Goal: Task Accomplishment & Management: Complete application form

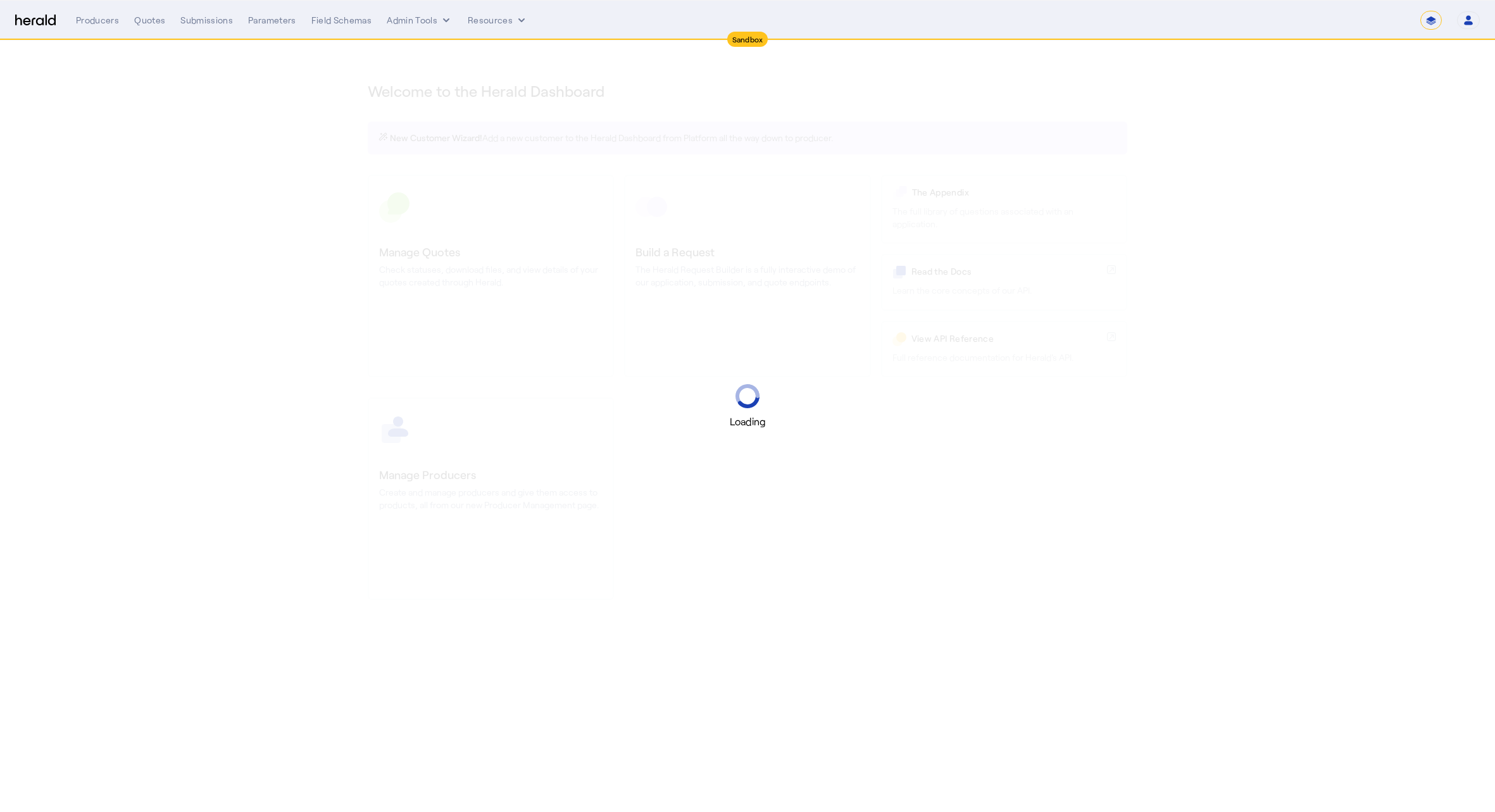
select select "*******"
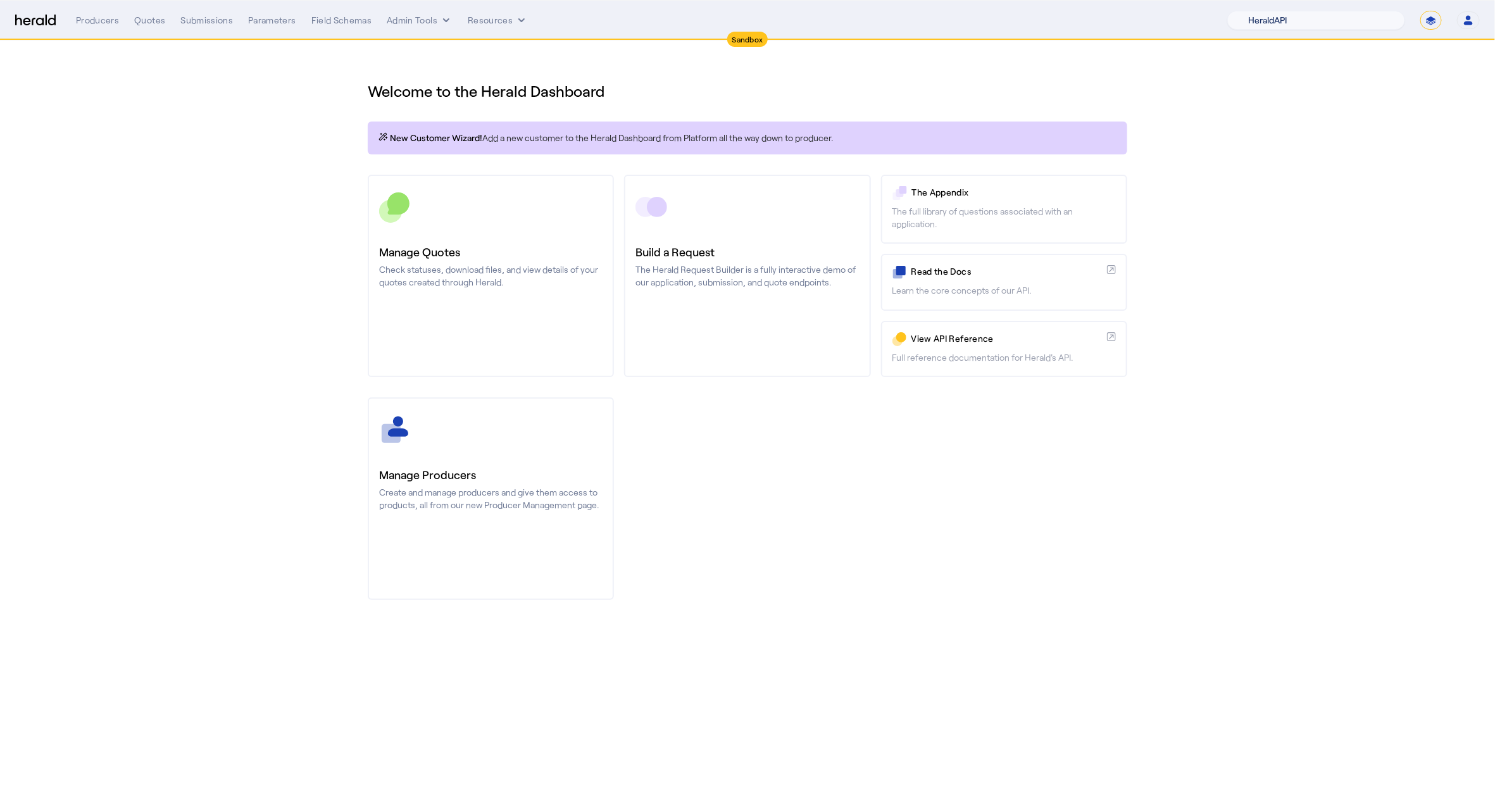
click at [1326, 19] on select "1Fort Acrisure Acturis Affinity Advisors Affinity Risk Agentero AmWins Anzen Ao…" at bounding box center [1316, 20] width 178 height 19
select select "pfm_h3db_crc"
click at [1262, 11] on select "1Fort Acrisure Acturis Affinity Advisors Affinity Risk Agentero AmWins Anzen Ao…" at bounding box center [1316, 20] width 178 height 19
click at [516, 260] on div "You are now impersonating the CRC platform." at bounding box center [748, 406] width 1495 height 812
click at [516, 260] on div "Manage Quotes Check statuses, download files, and view details of your quotes c…" at bounding box center [491, 266] width 223 height 45
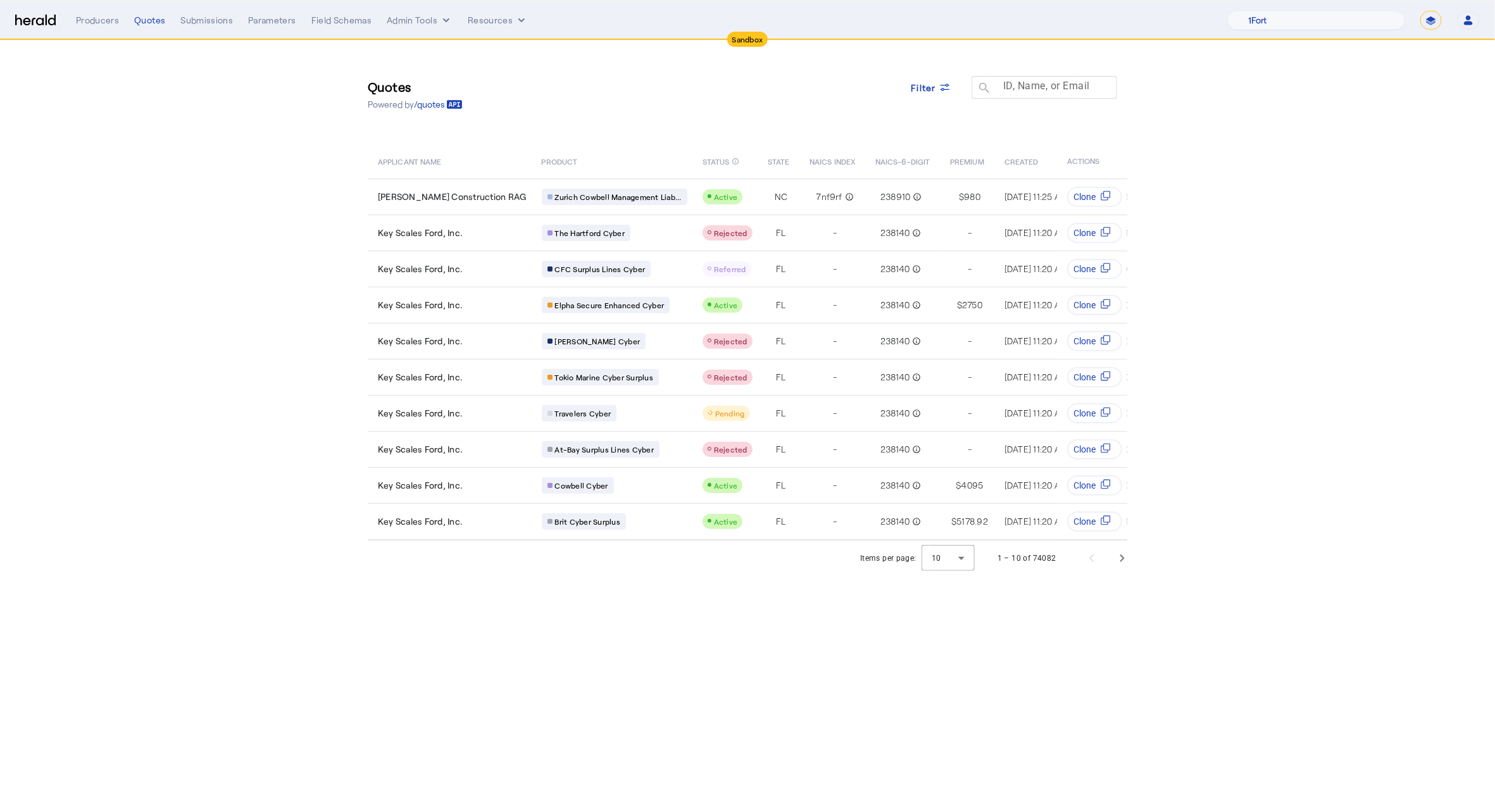
click at [1051, 91] on mat-label "ID, Name, or Email" at bounding box center [1046, 86] width 86 height 12
click at [1051, 91] on input "ID, Name, or Email" at bounding box center [1050, 86] width 114 height 15
click at [934, 72] on span at bounding box center [932, 87] width 60 height 30
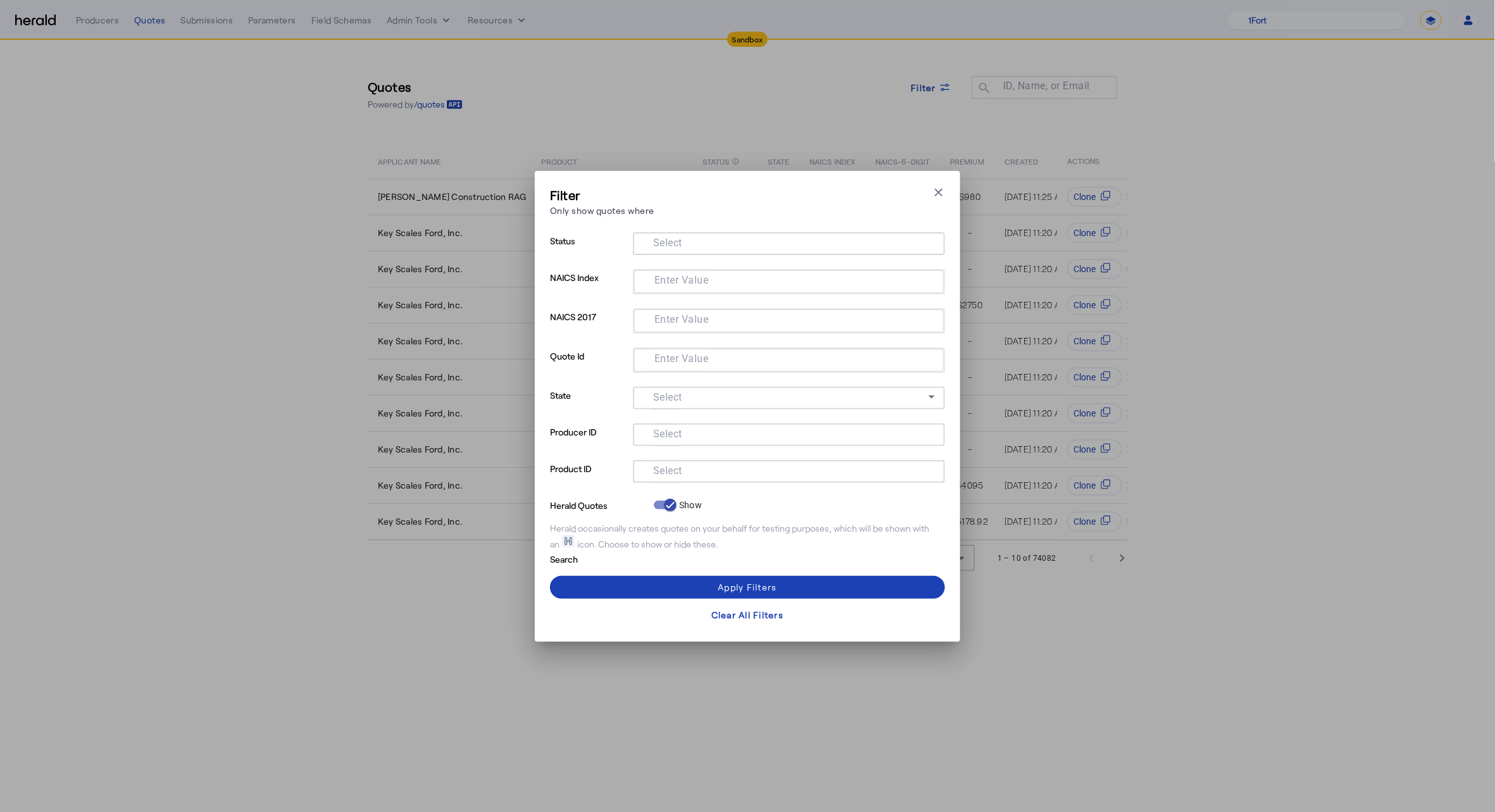
click at [677, 468] on mat-label "Select" at bounding box center [668, 470] width 29 height 12
click at [677, 468] on input "Select" at bounding box center [786, 470] width 287 height 15
type input "****"
click at [671, 503] on div at bounding box center [656, 502] width 30 height 30
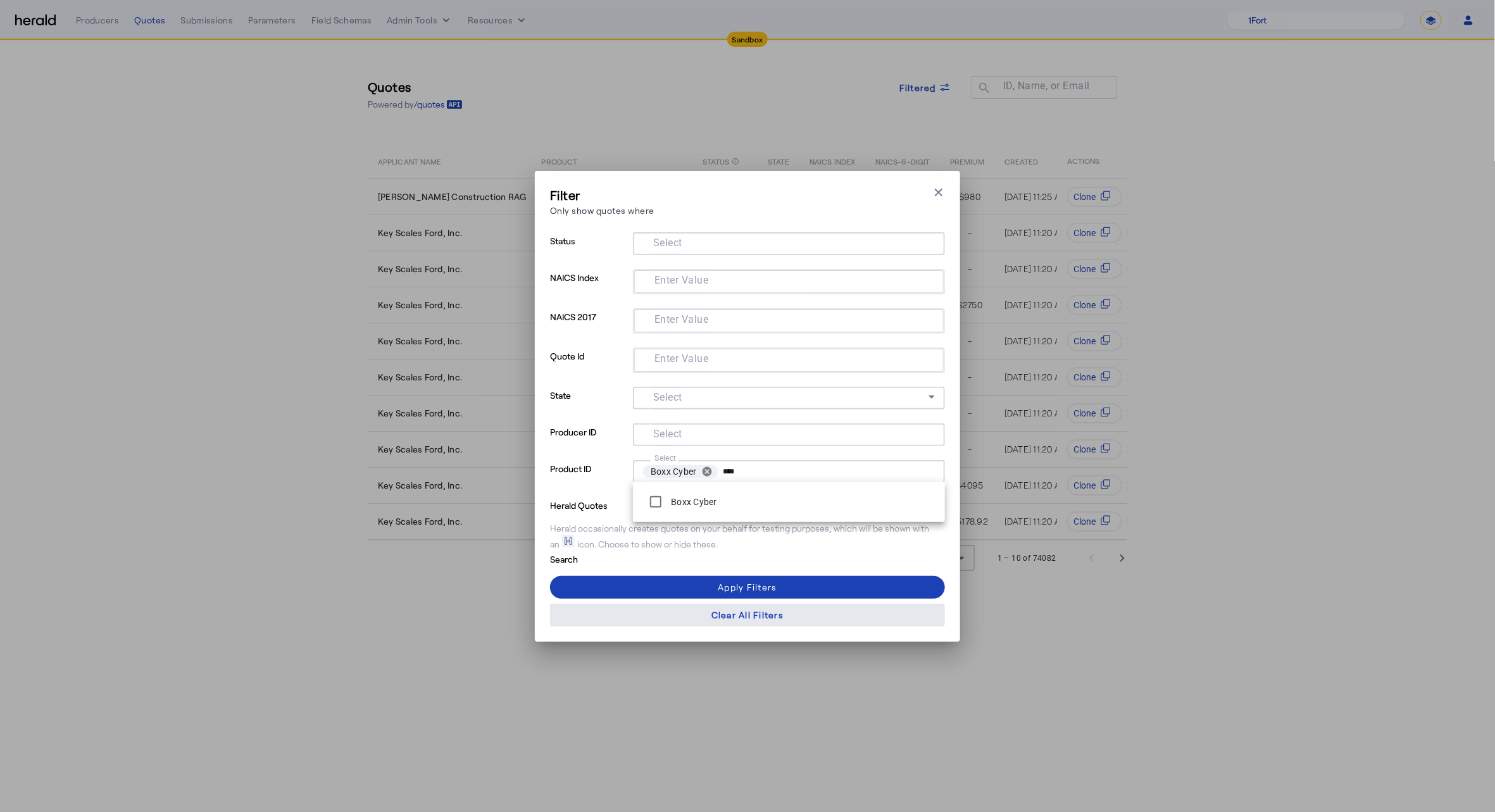
click at [696, 600] on span at bounding box center [748, 615] width 395 height 30
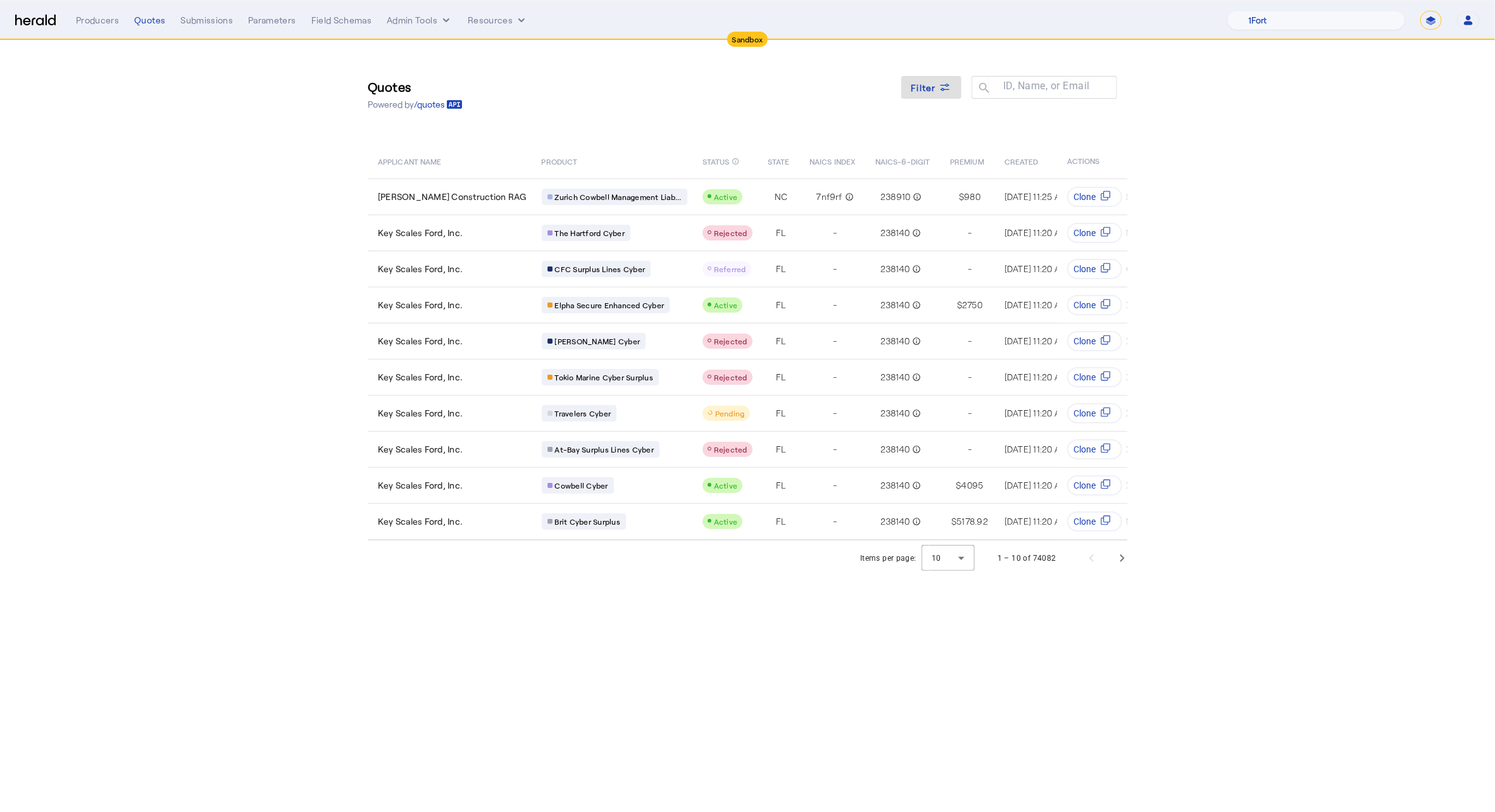
click at [949, 105] on div "Filter" at bounding box center [932, 94] width 60 height 37
click at [949, 88] on icon at bounding box center [946, 88] width 13 height 13
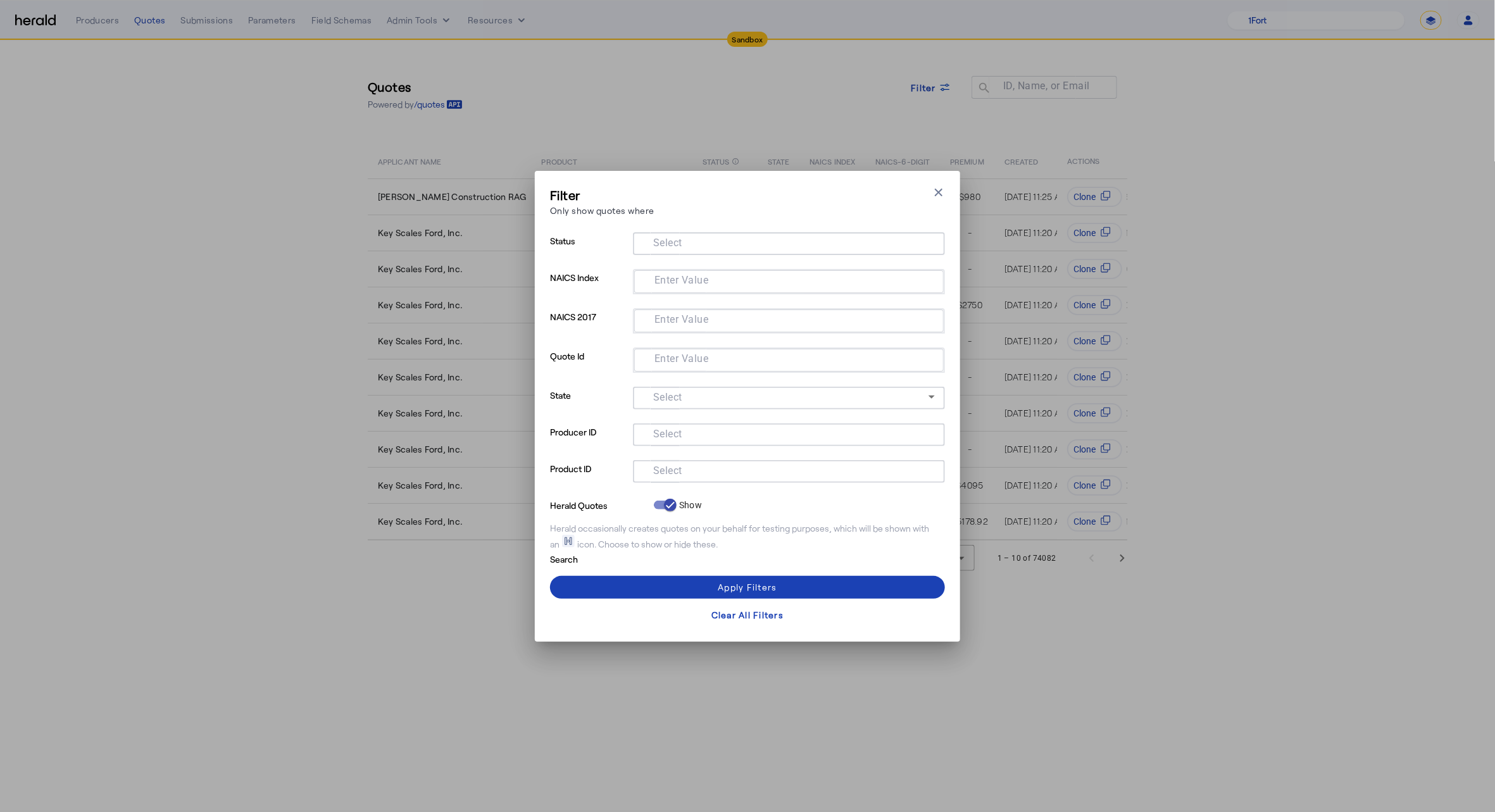
click at [658, 470] on mat-label "Select" at bounding box center [668, 470] width 29 height 12
click at [658, 470] on input "Select" at bounding box center [786, 470] width 287 height 15
type input "****"
click at [670, 502] on div at bounding box center [656, 502] width 30 height 30
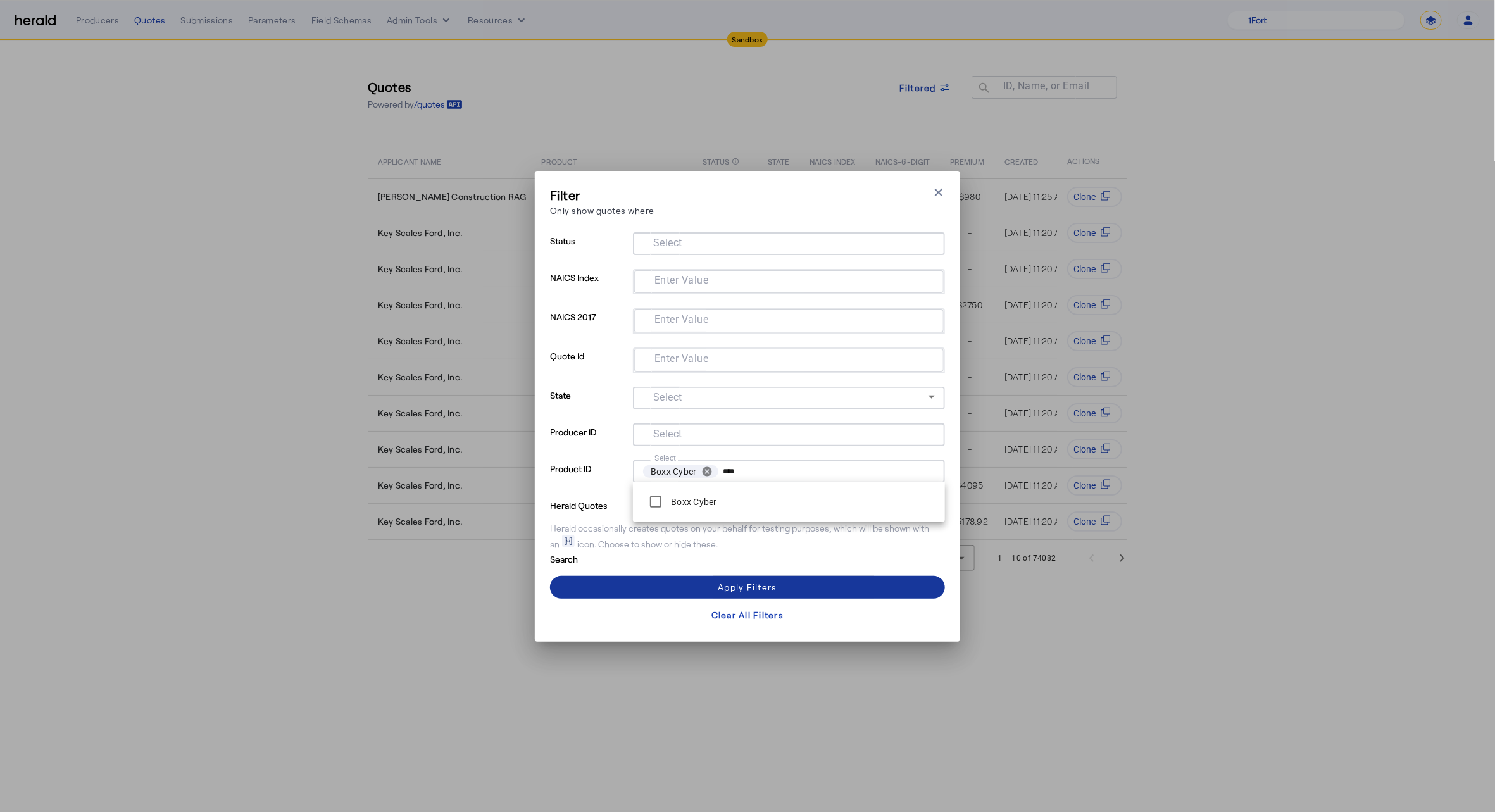
click at [668, 589] on span at bounding box center [748, 587] width 395 height 30
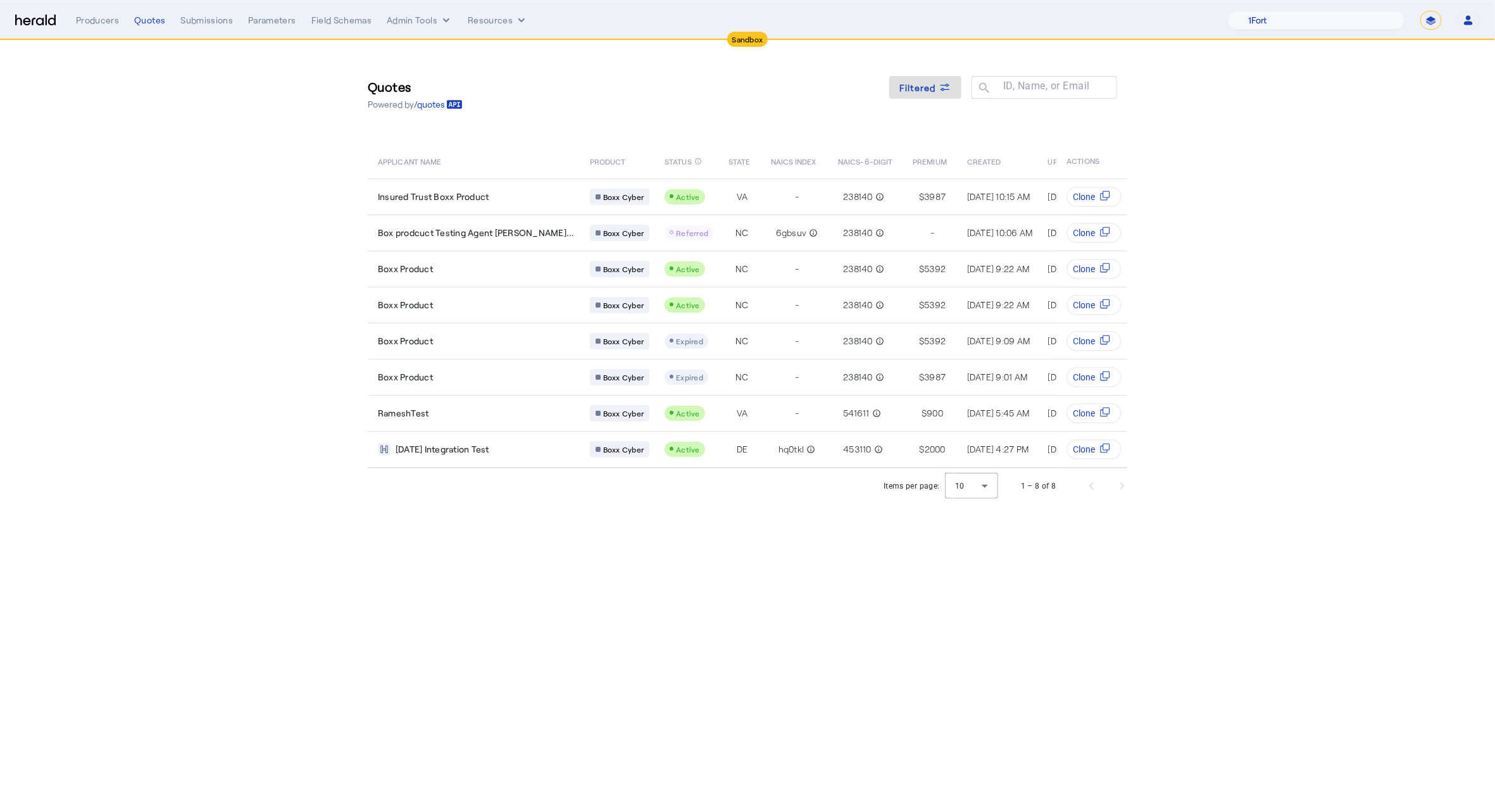
click at [485, 30] on nav "Sandbox Menu Producers Quotes Submissions Parameters Field Schemas Admin Tools …" at bounding box center [748, 20] width 1495 height 40
click at [485, 26] on button "Resources" at bounding box center [498, 20] width 60 height 13
click at [518, 42] on span "Herald Request Builder" at bounding box center [531, 46] width 108 height 12
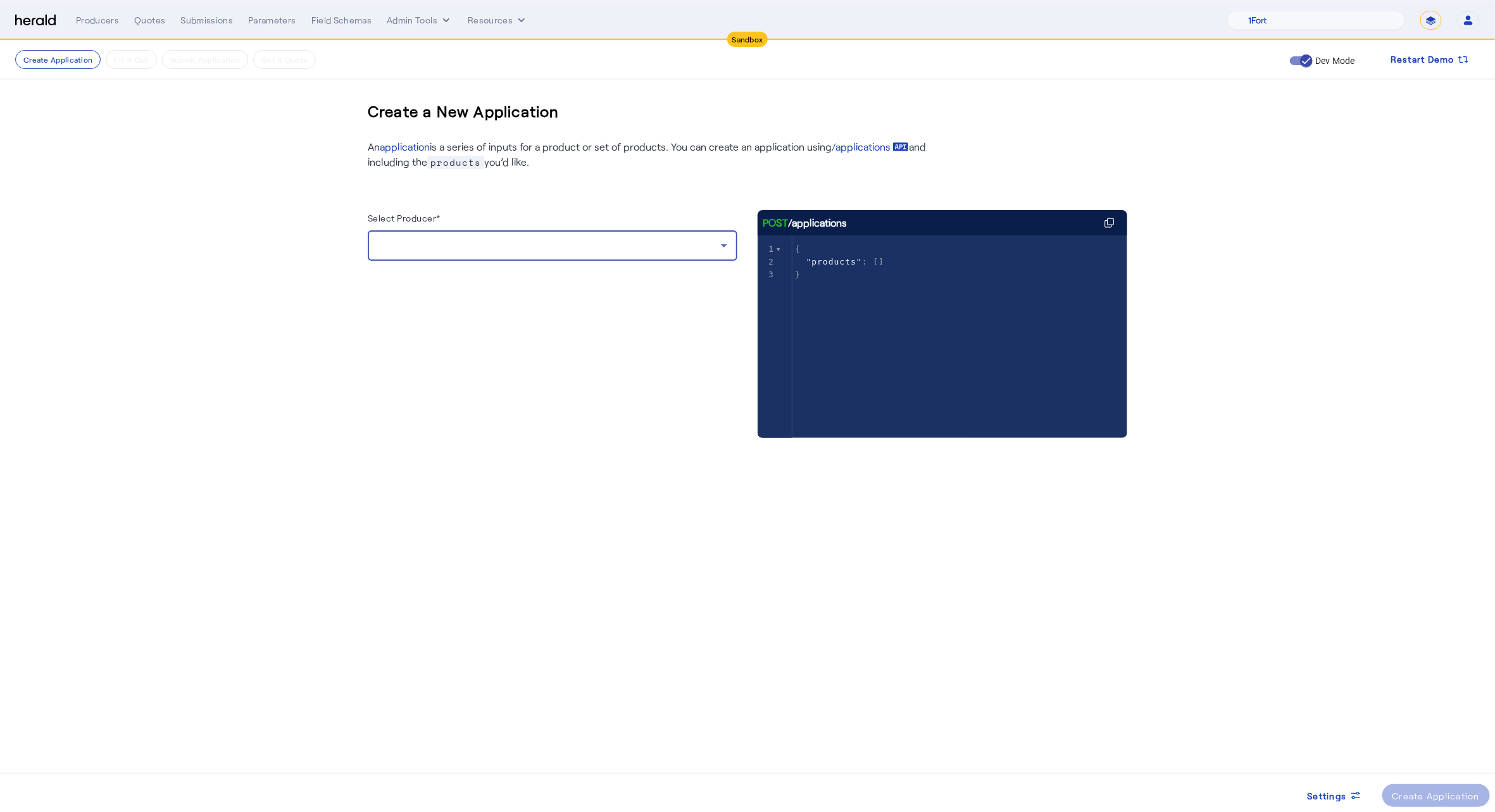
click at [483, 252] on div at bounding box center [549, 245] width 343 height 15
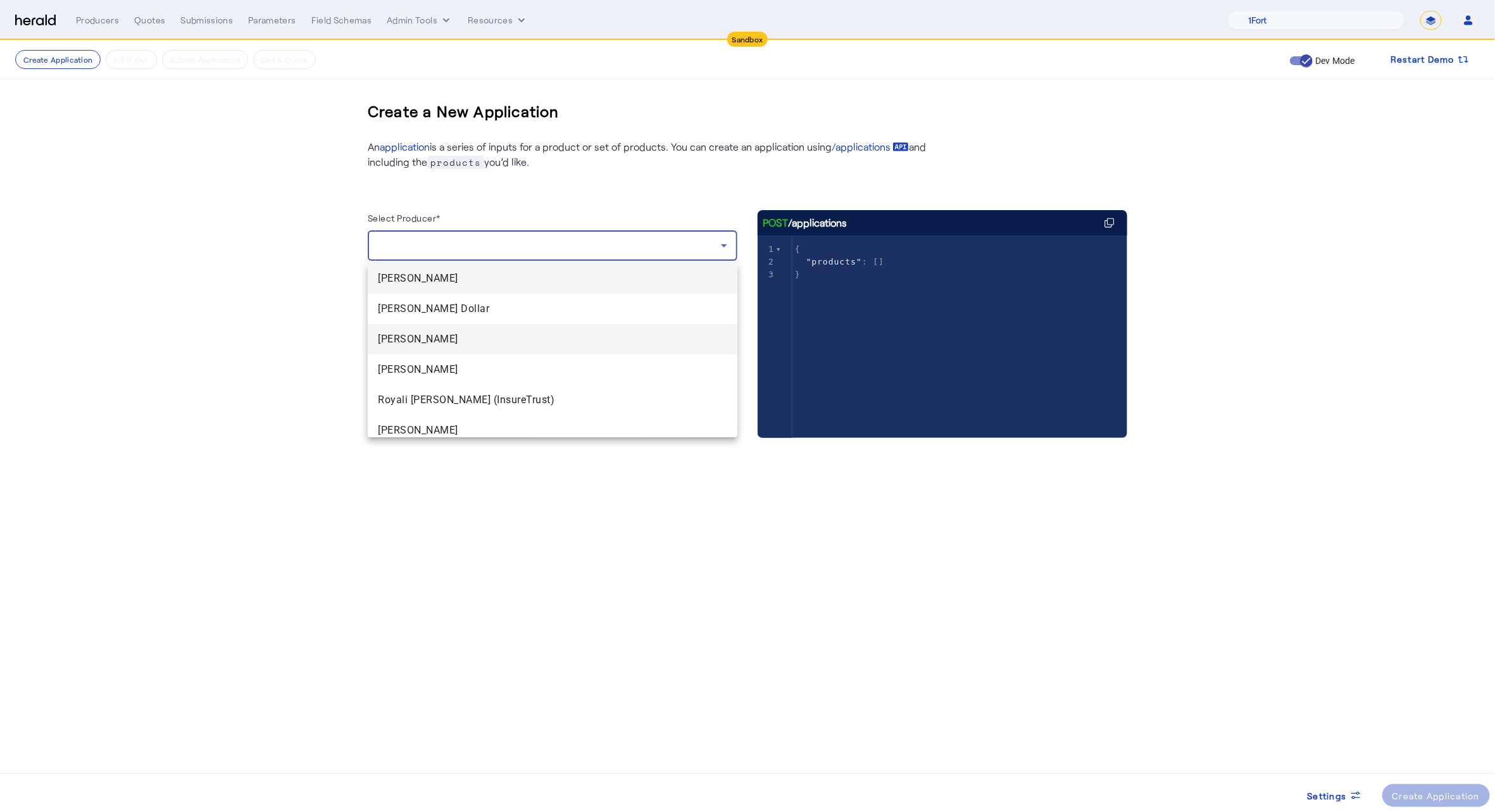
scroll to position [68, 0]
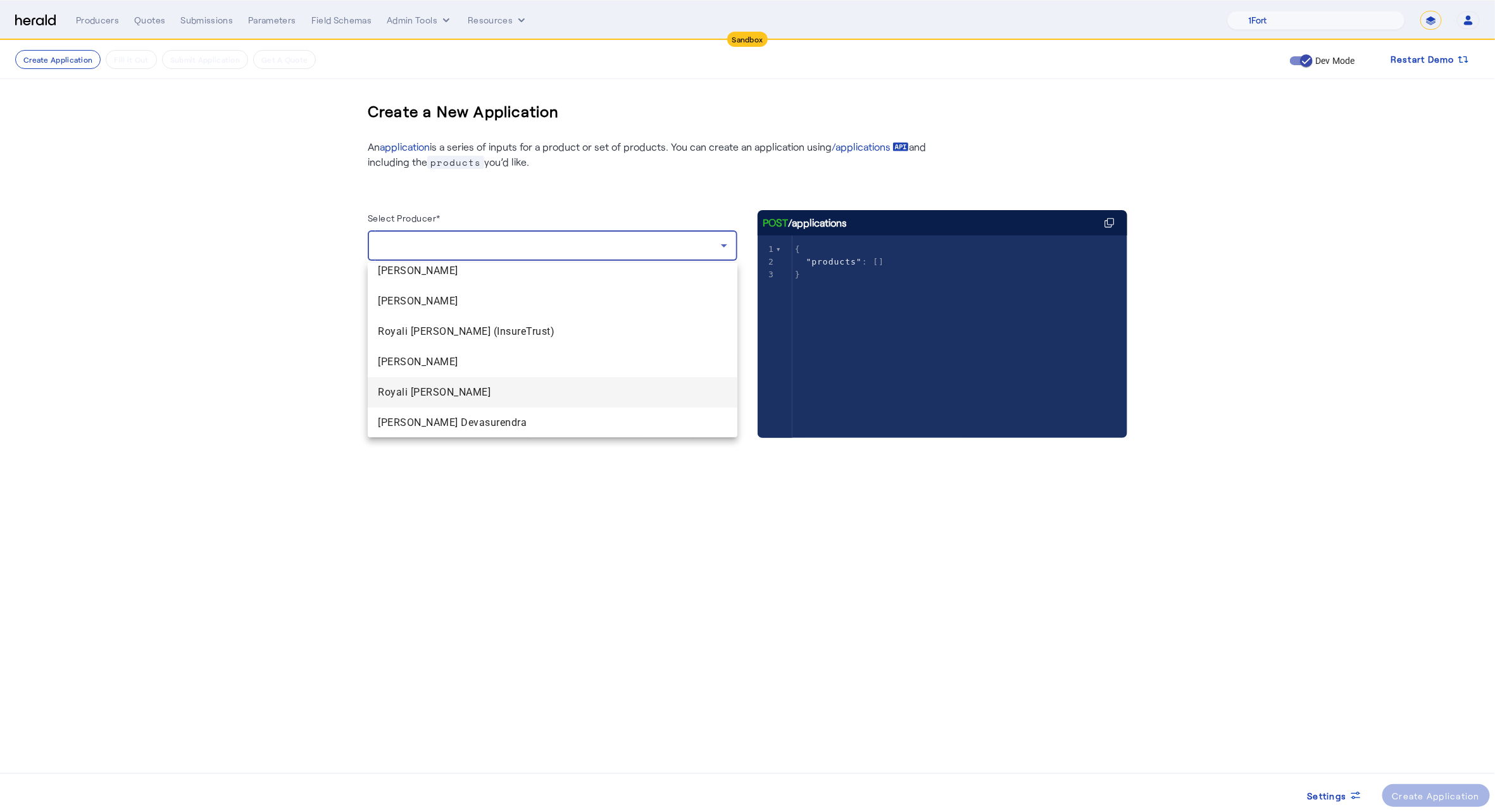
drag, startPoint x: 461, startPoint y: 346, endPoint x: 453, endPoint y: 392, distance: 46.7
click at [453, 392] on div "[PERSON_NAME] Dollar [PERSON_NAME] [PERSON_NAME] Royali [PERSON_NAME] (InsureTr…" at bounding box center [552, 351] width 369 height 174
click at [453, 391] on span "Royali [PERSON_NAME]" at bounding box center [552, 392] width 349 height 15
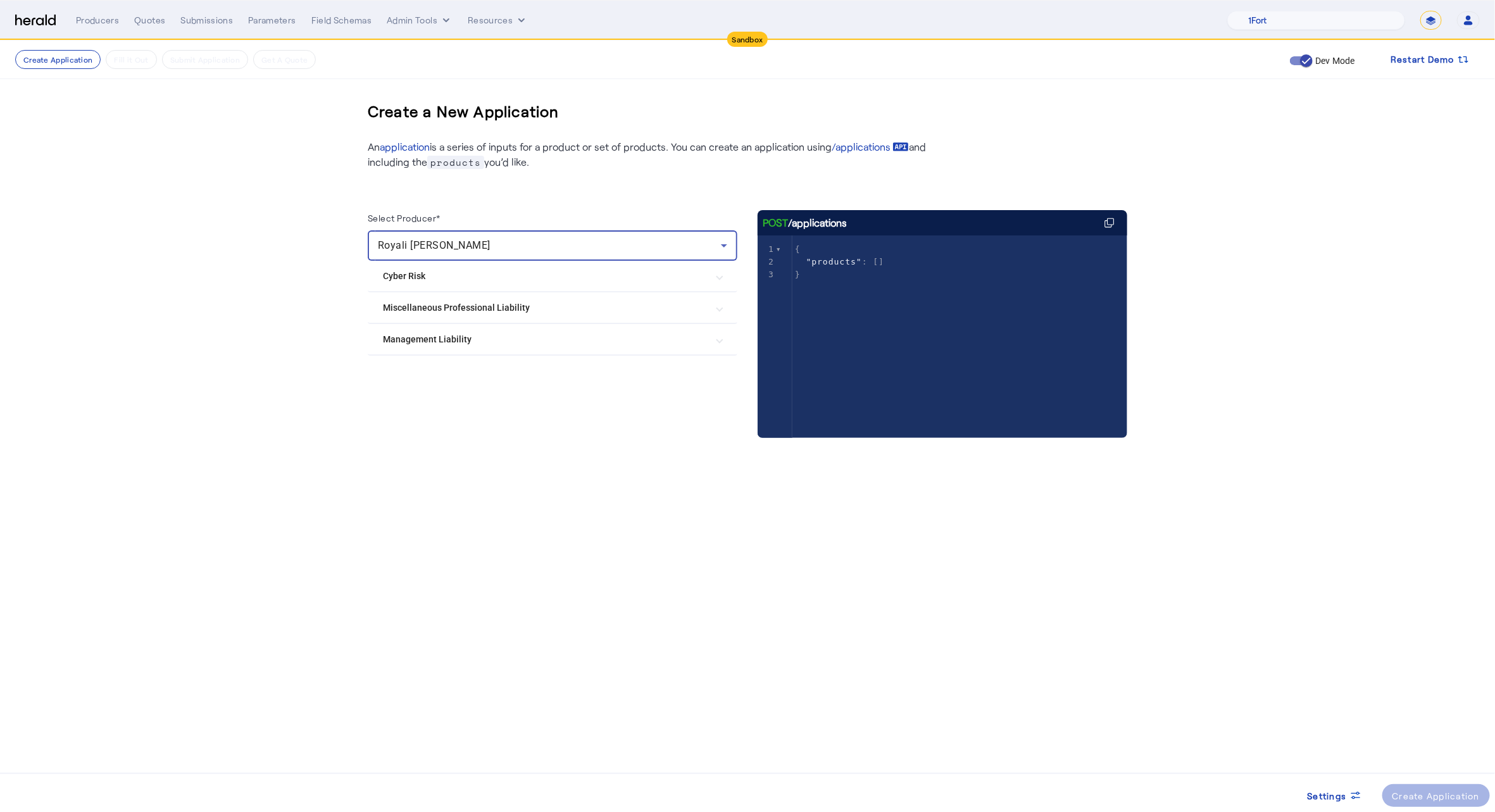
click at [501, 284] on mat-expansion-panel-header "Cyber Risk" at bounding box center [552, 276] width 369 height 30
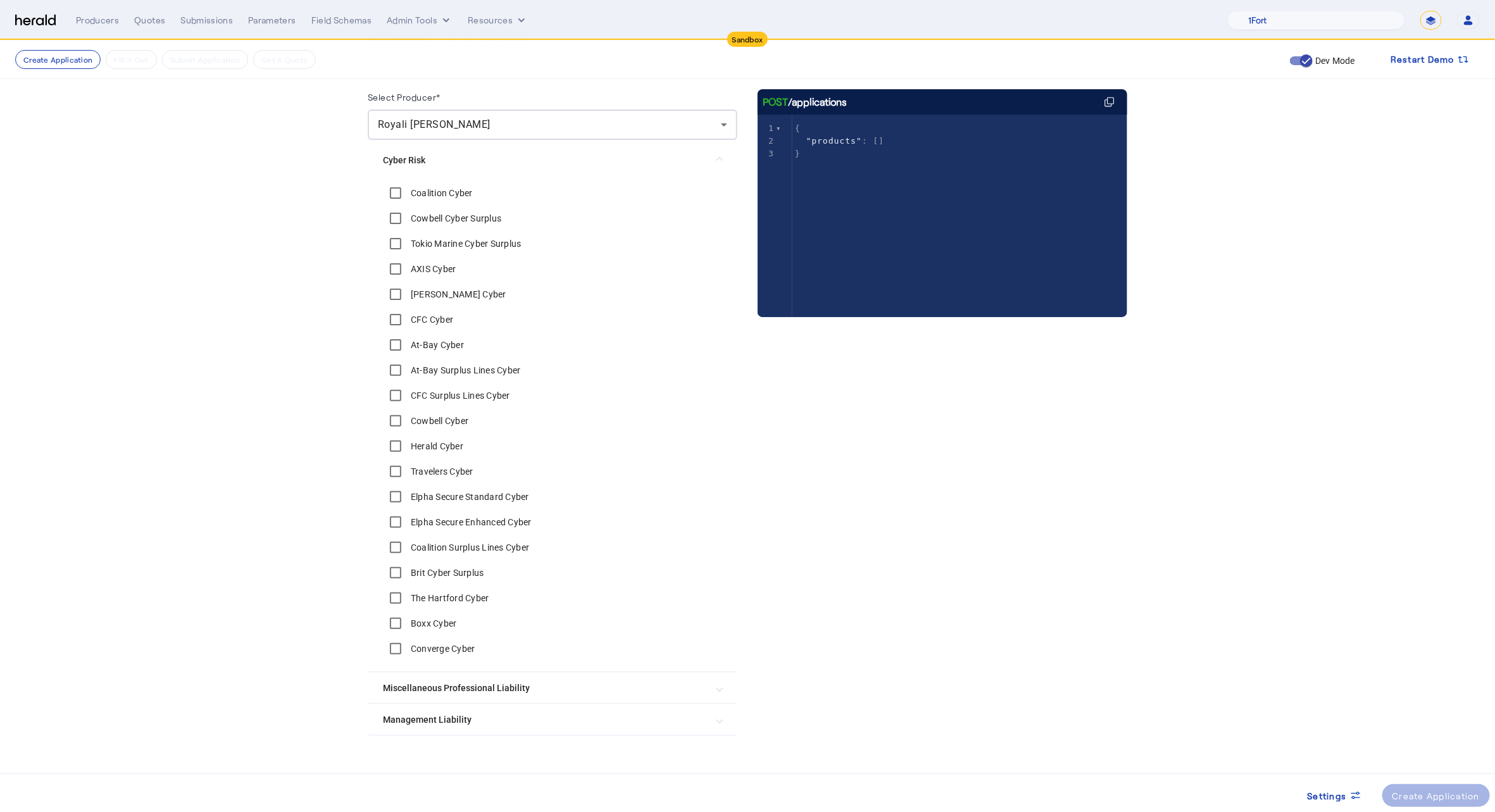
scroll to position [122, 0]
click at [434, 613] on div "Boxx Cyber" at bounding box center [420, 622] width 74 height 25
click at [432, 619] on label "Boxx Cyber" at bounding box center [433, 622] width 49 height 13
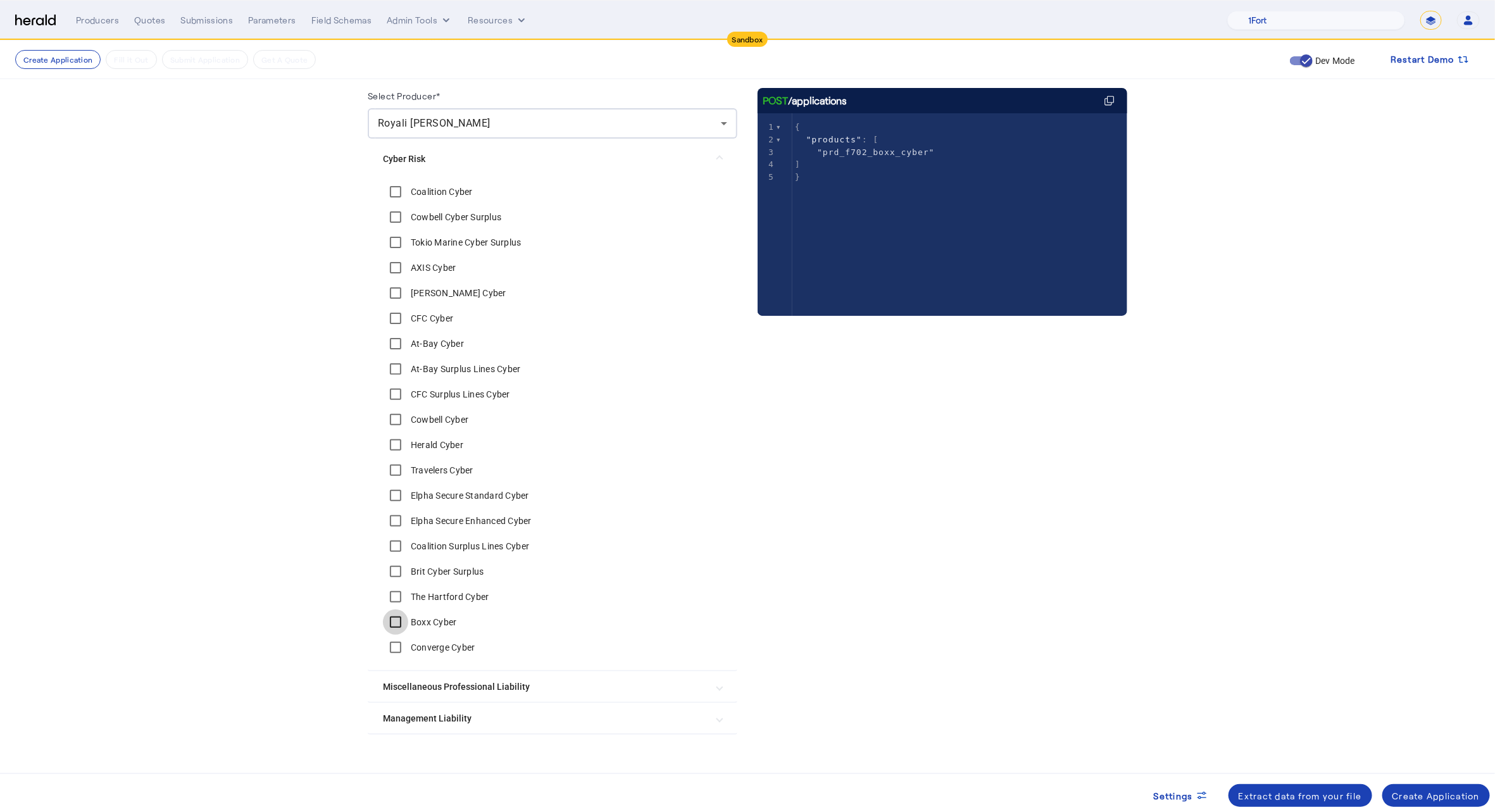
scroll to position [139, 0]
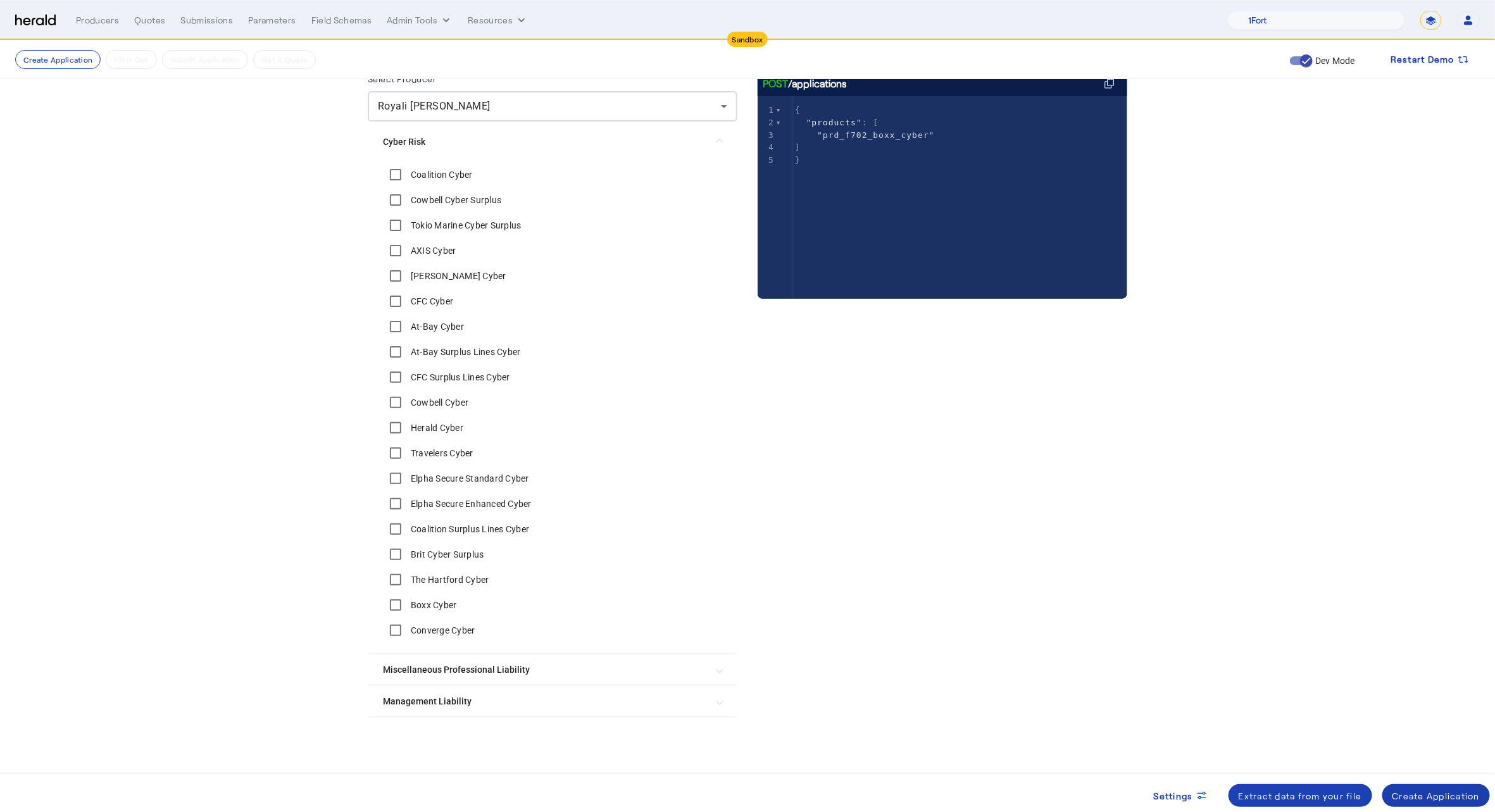
click at [1411, 798] on div "Create Application" at bounding box center [1437, 795] width 88 height 13
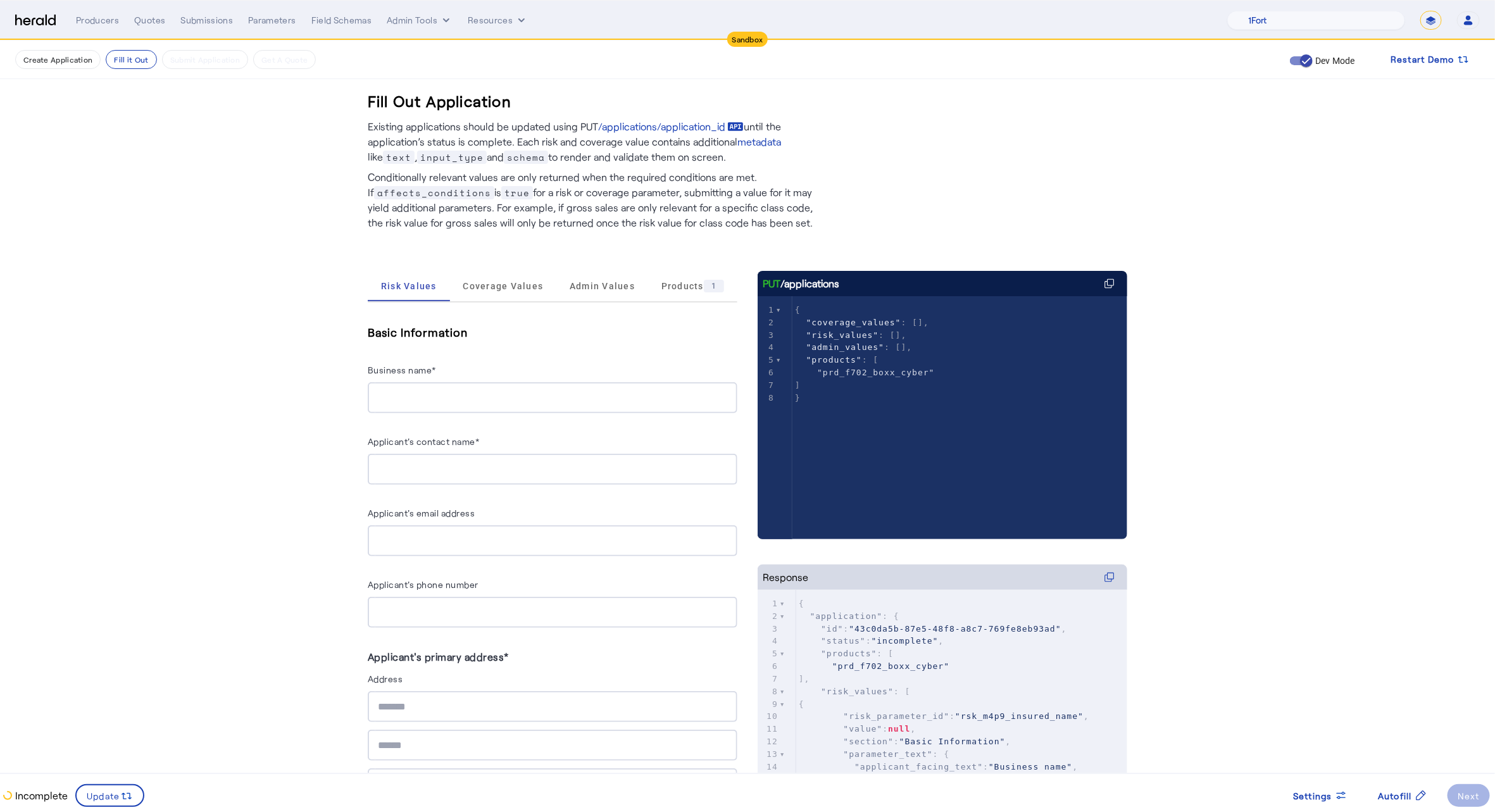
click at [606, 393] on input "Business name*" at bounding box center [552, 397] width 349 height 15
type input "**********"
click at [443, 467] on input "Applicant's contact name*" at bounding box center [552, 469] width 349 height 15
type input "********"
type input "**********"
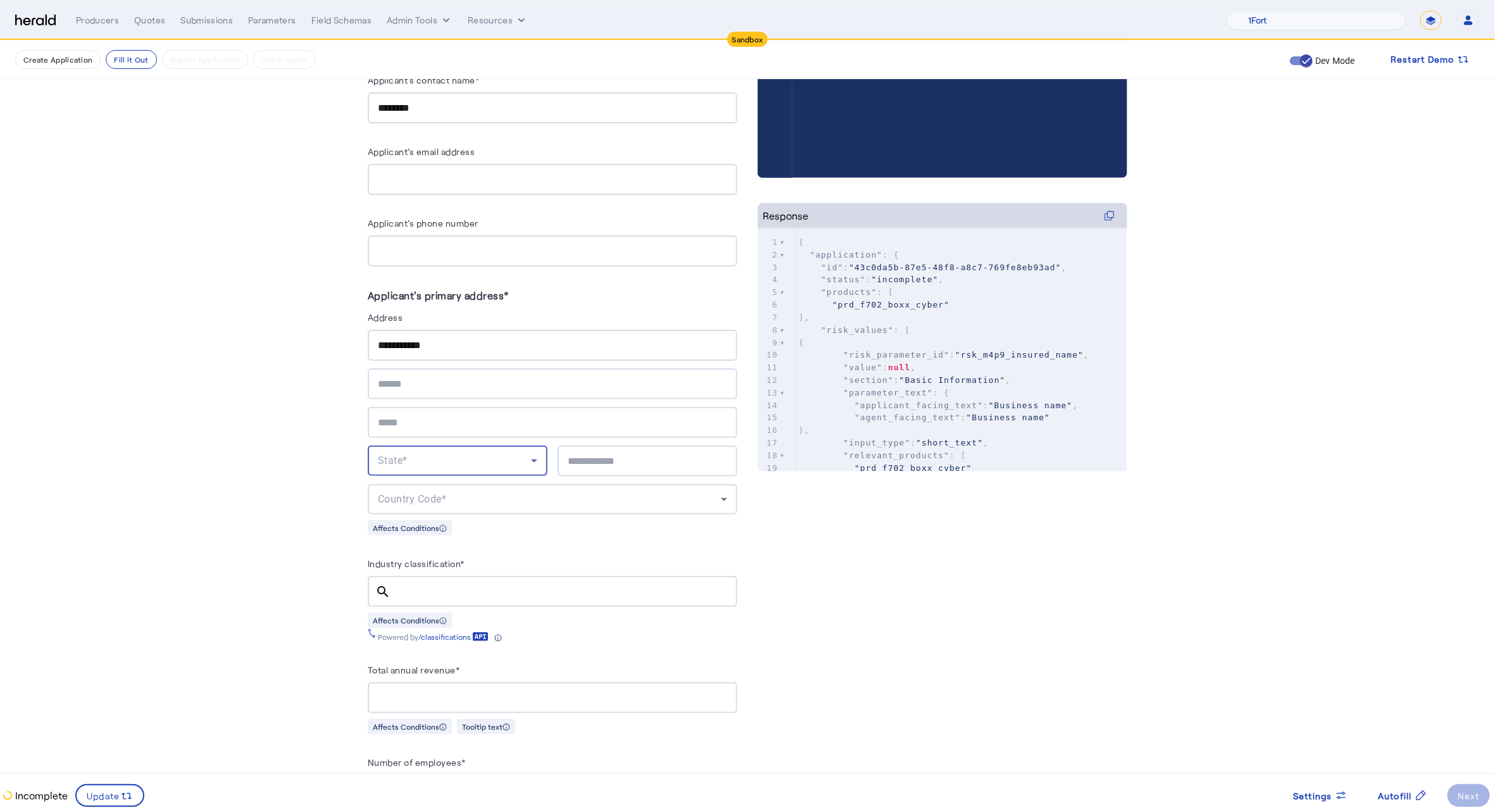
scroll to position [495, 0]
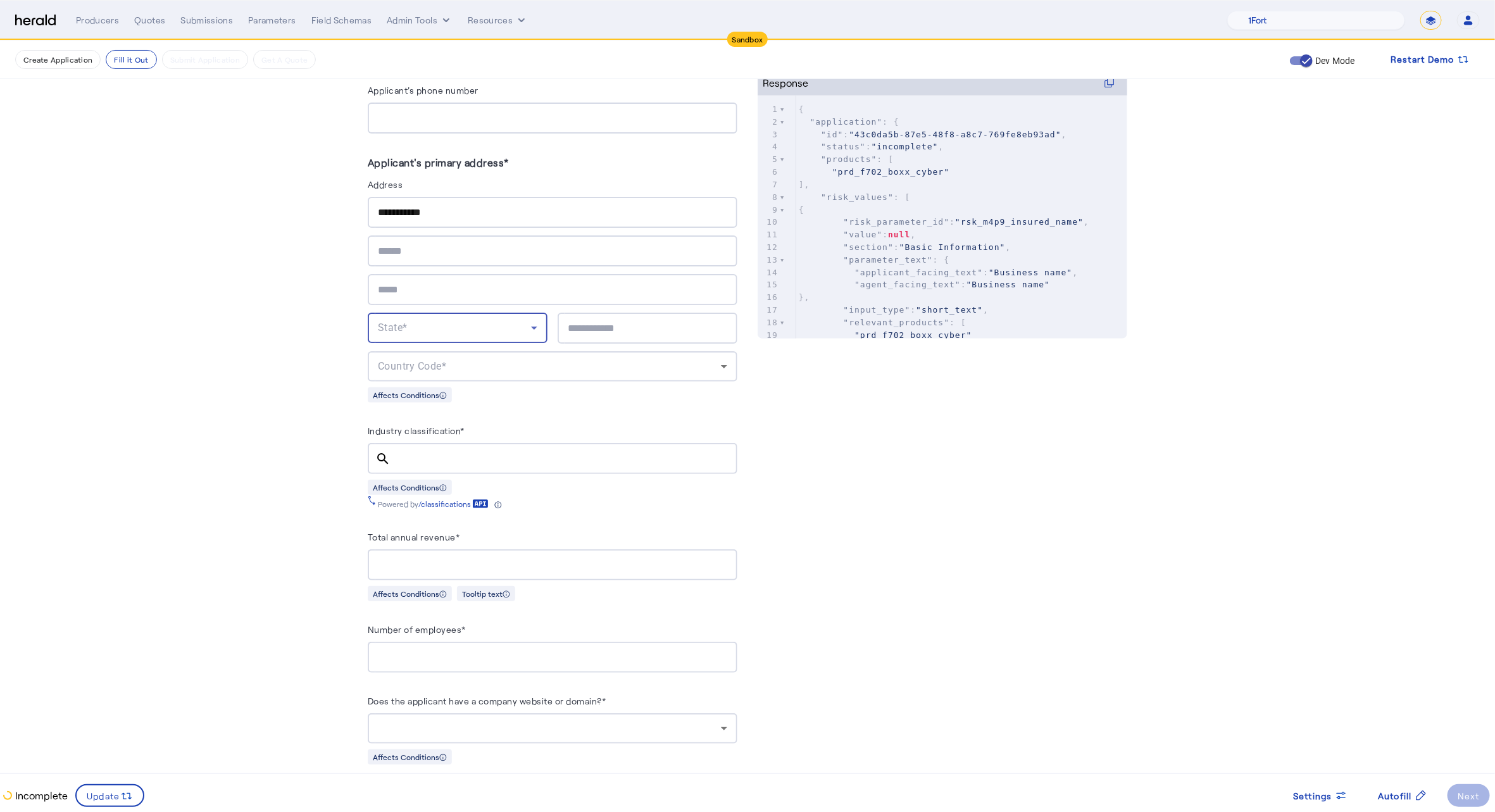
click at [416, 285] on input "text" at bounding box center [552, 289] width 349 height 15
type input "**********"
type input "*****"
type input "********"
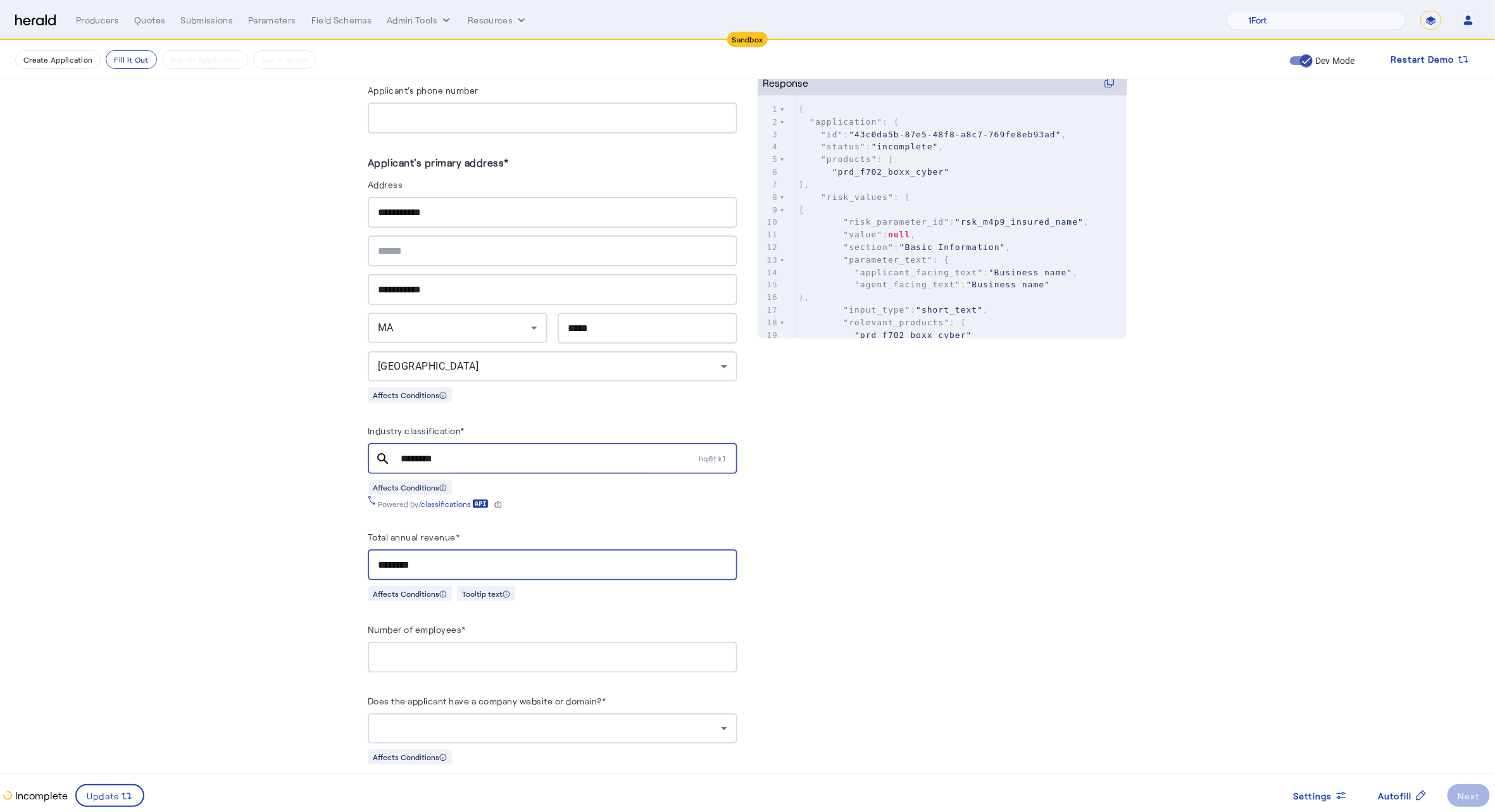
type input "********"
type input "*"
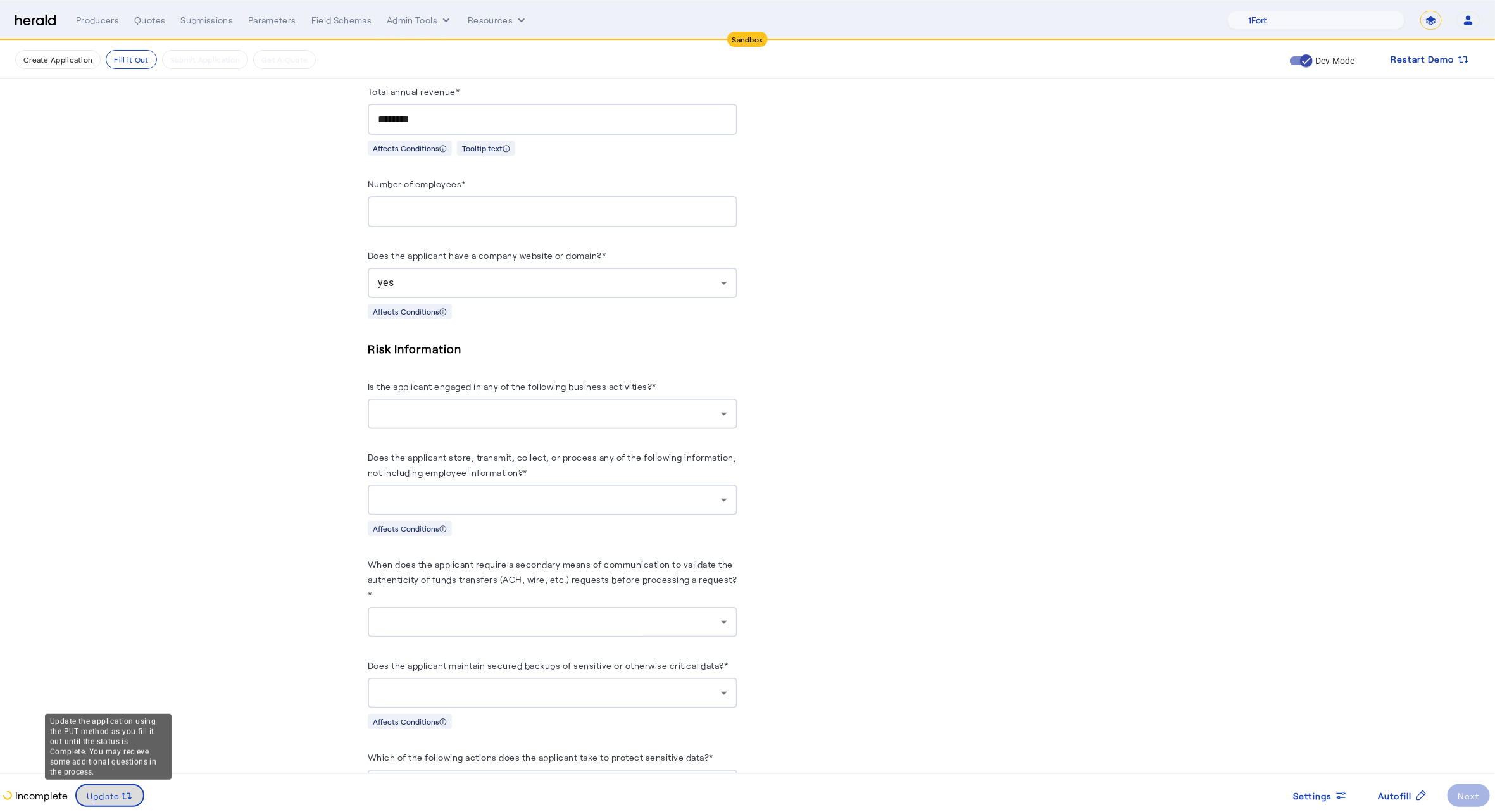
click at [89, 788] on div "Update" at bounding box center [109, 795] width 46 height 14
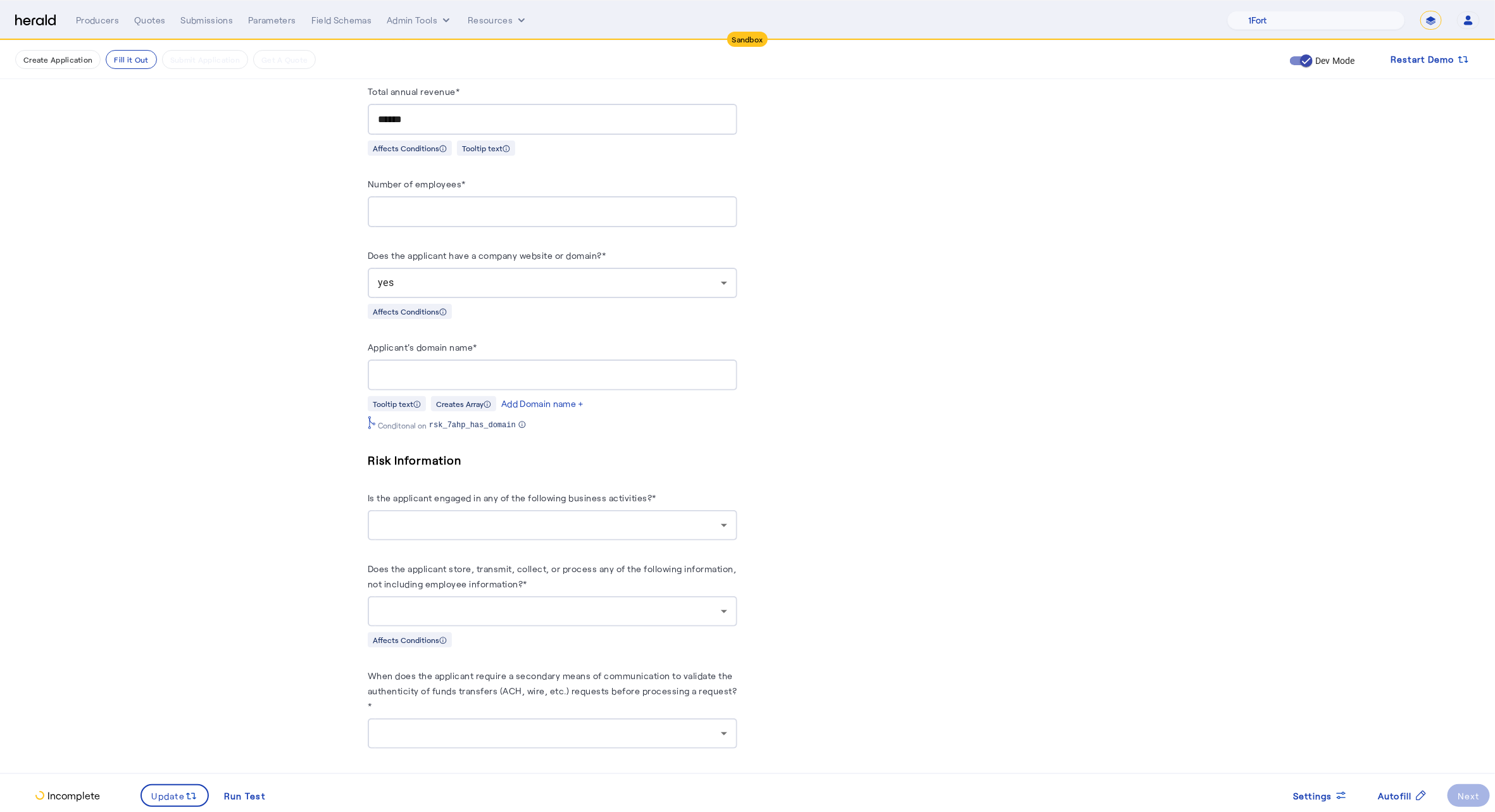
click at [488, 386] on div "Applicant's domain name* Tooltip text Creates Array Add Domain name + Conditona…" at bounding box center [552, 384] width 369 height 91
click at [488, 375] on div at bounding box center [552, 374] width 349 height 31
type input "**********"
click at [169, 795] on span "Update" at bounding box center [169, 795] width 34 height 13
click at [1391, 802] on span "Autofill" at bounding box center [1395, 795] width 34 height 13
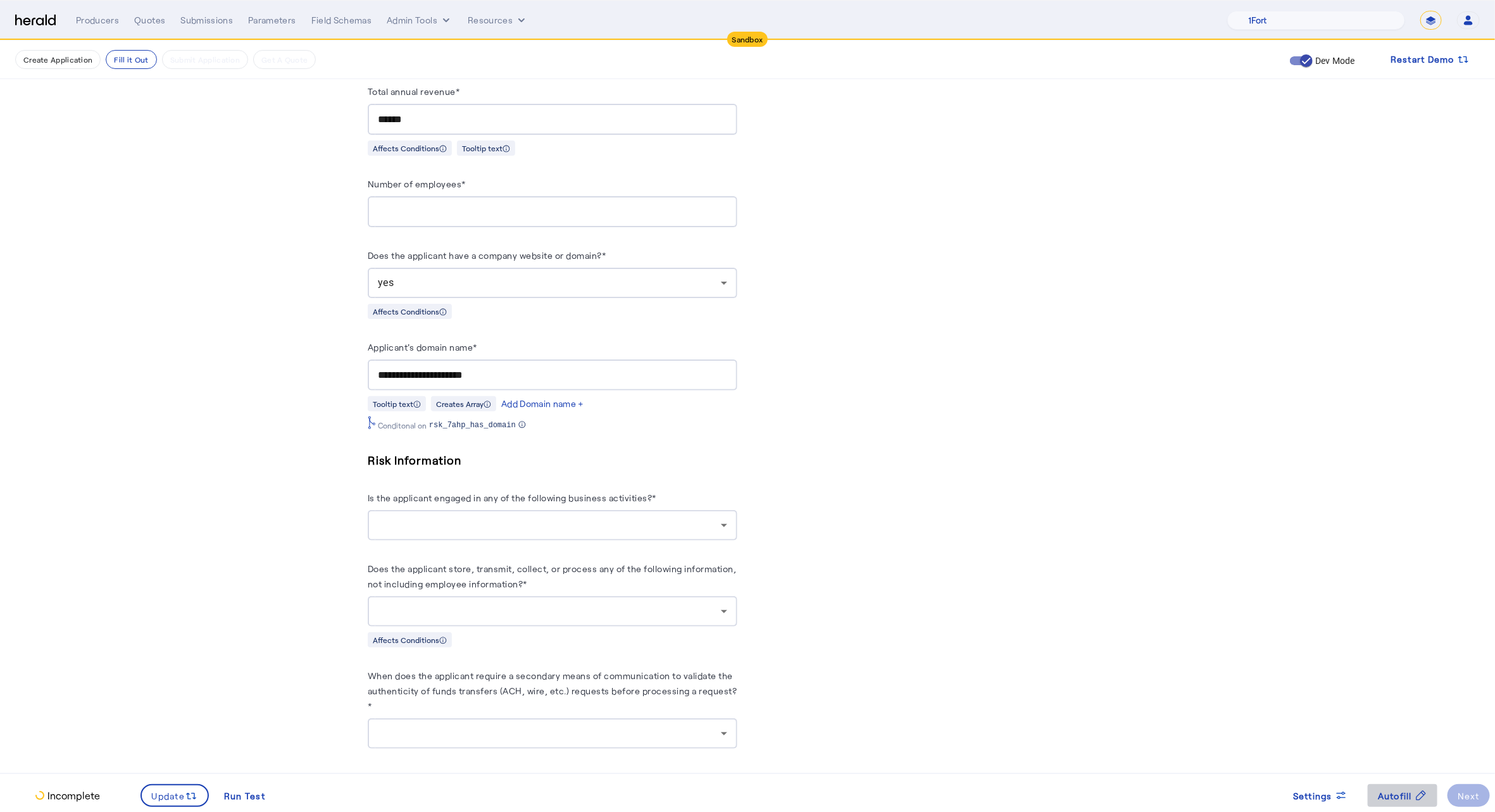
scroll to position [0, 0]
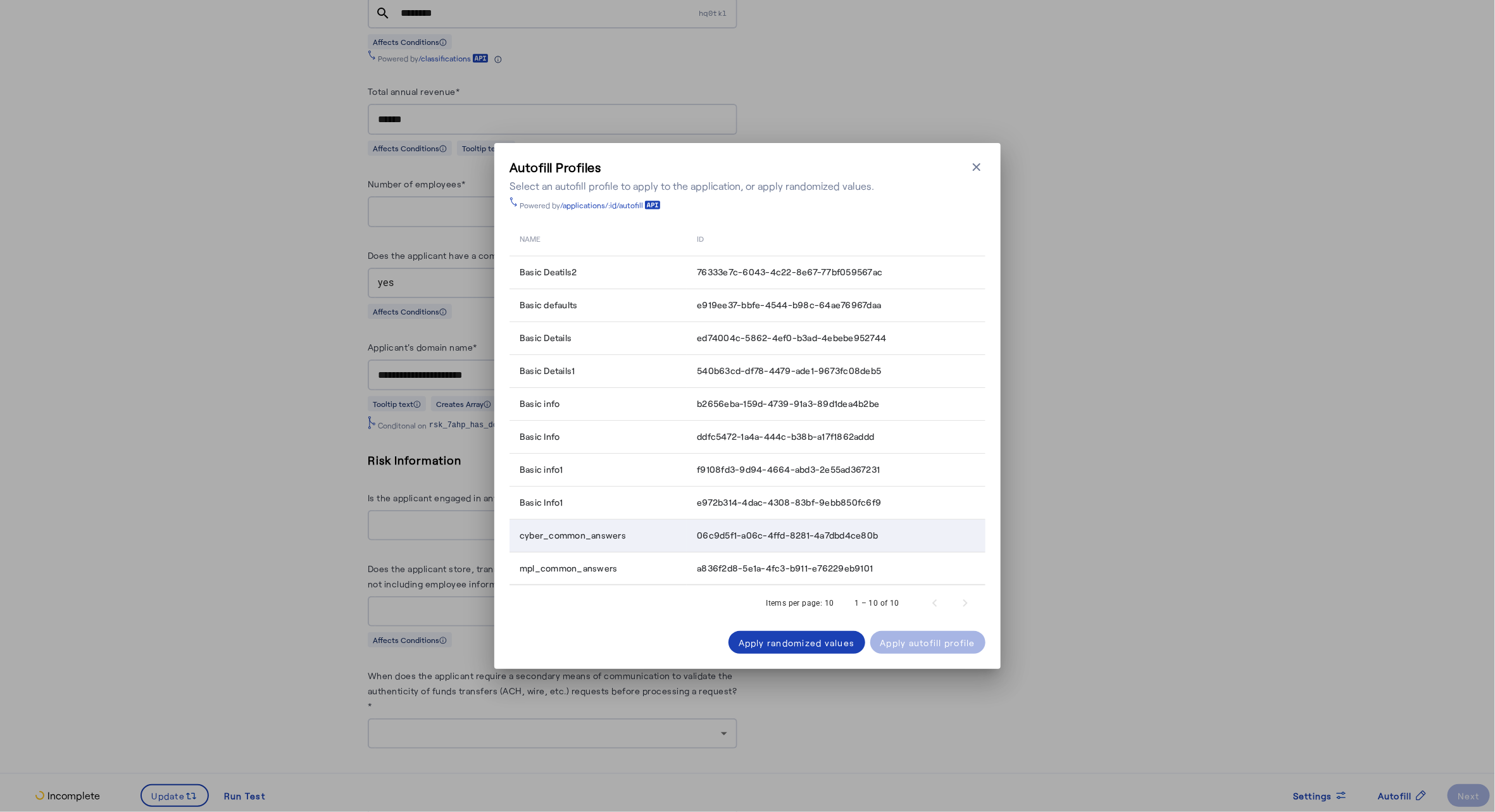
click at [640, 539] on div "cyber_common_answers" at bounding box center [601, 536] width 162 height 13
click at [937, 646] on div "Apply autofill profile" at bounding box center [928, 642] width 96 height 13
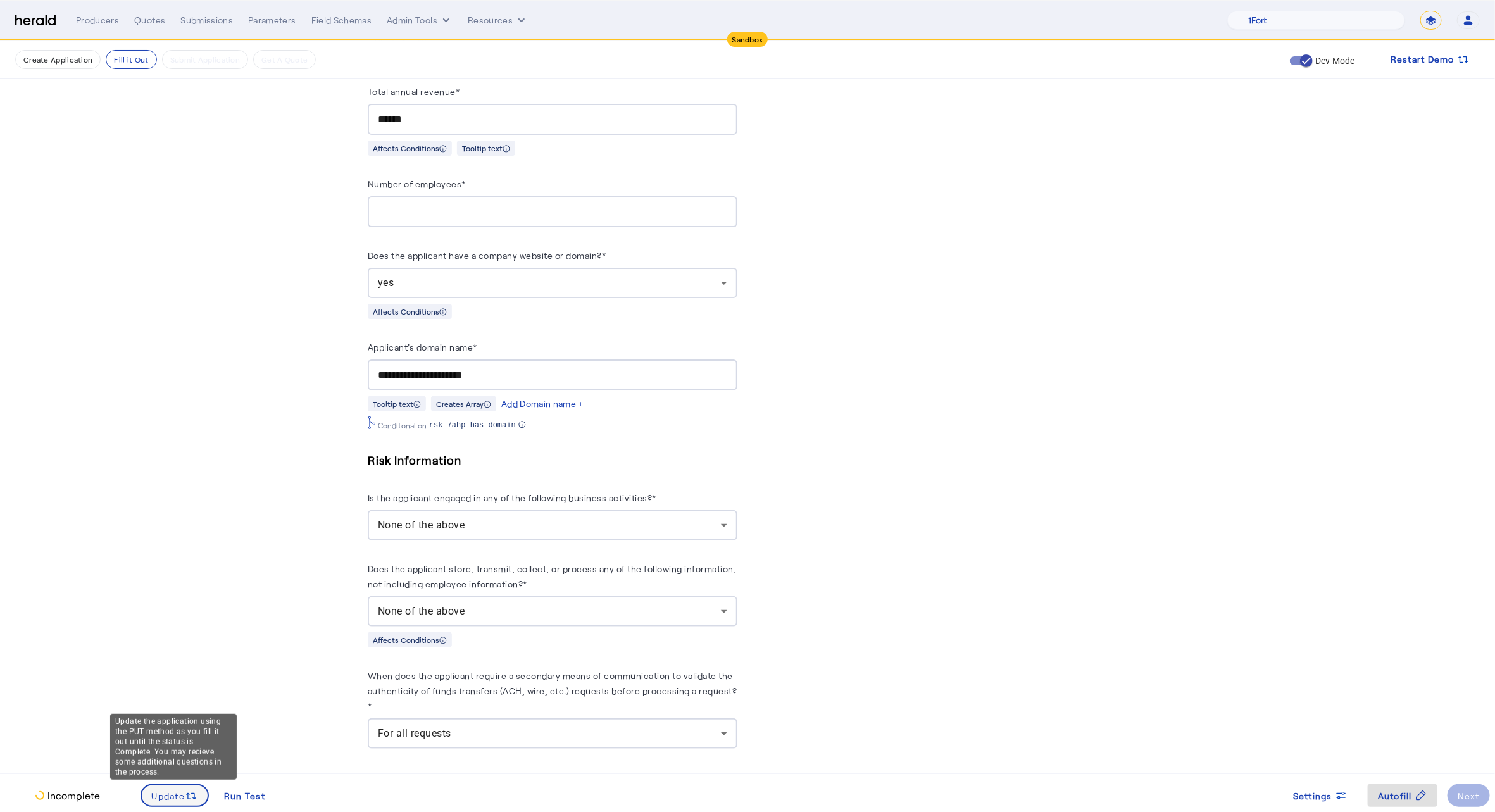
click at [171, 788] on button "Update" at bounding box center [175, 795] width 69 height 23
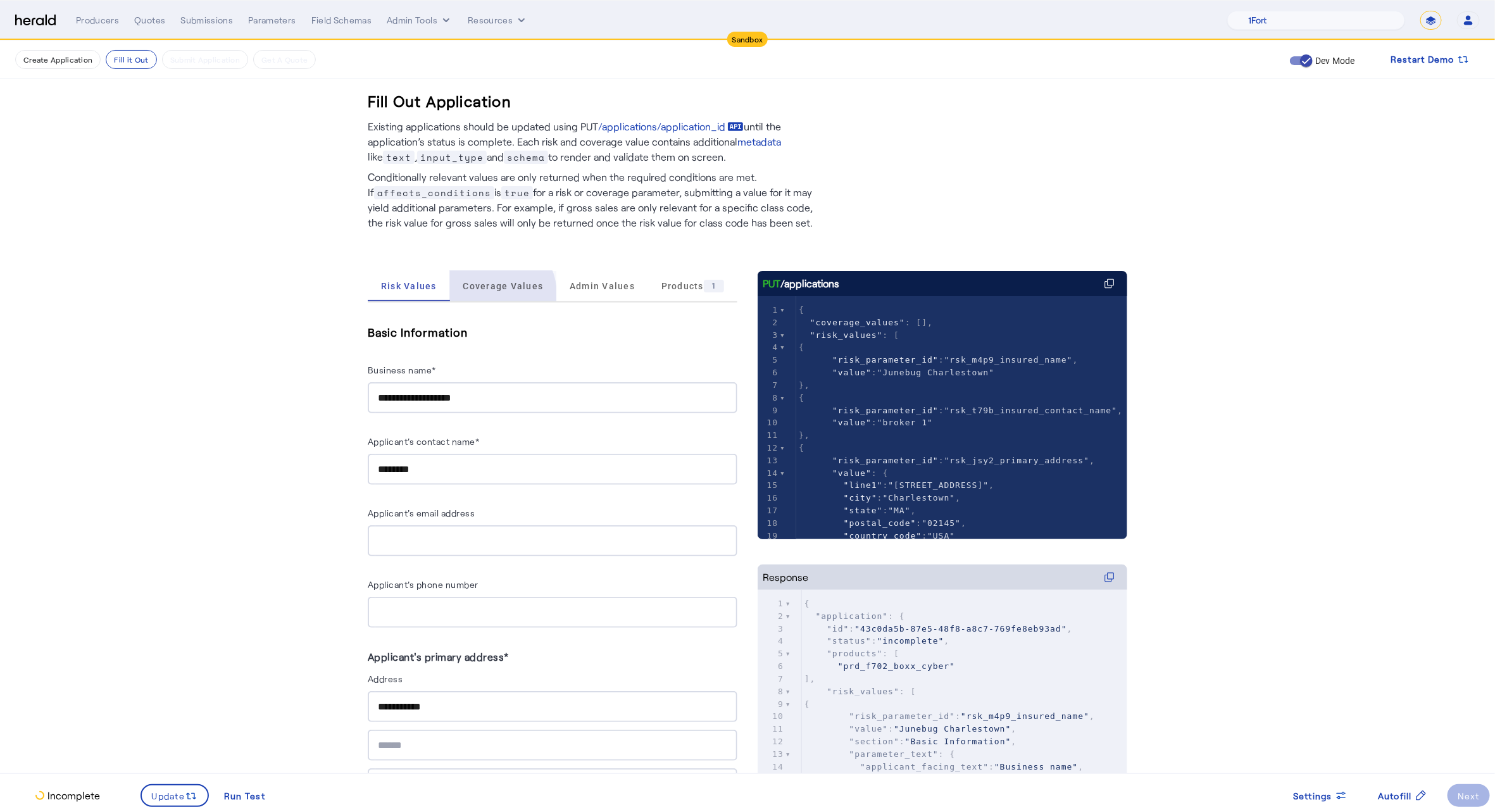
click at [485, 295] on span "Coverage Values" at bounding box center [503, 286] width 81 height 30
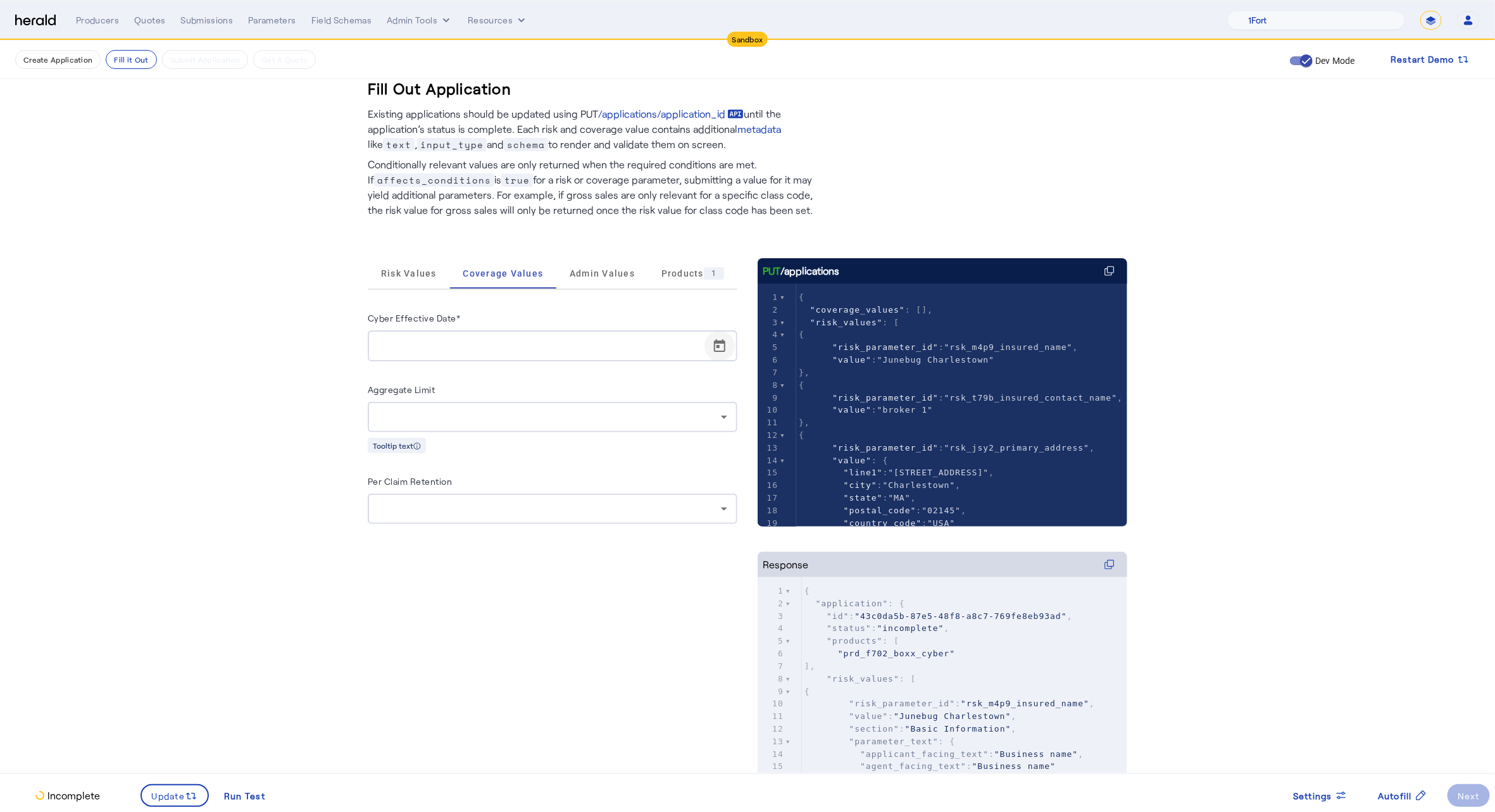
click at [720, 334] on span "Open calendar" at bounding box center [719, 346] width 30 height 30
drag, startPoint x: 472, startPoint y: 463, endPoint x: 490, endPoint y: 463, distance: 18.0
click at [490, 463] on tr "5 6 7 8 9 10 11" at bounding box center [462, 464] width 177 height 25
click at [490, 463] on span "9" at bounding box center [487, 464] width 23 height 23
type input "**********"
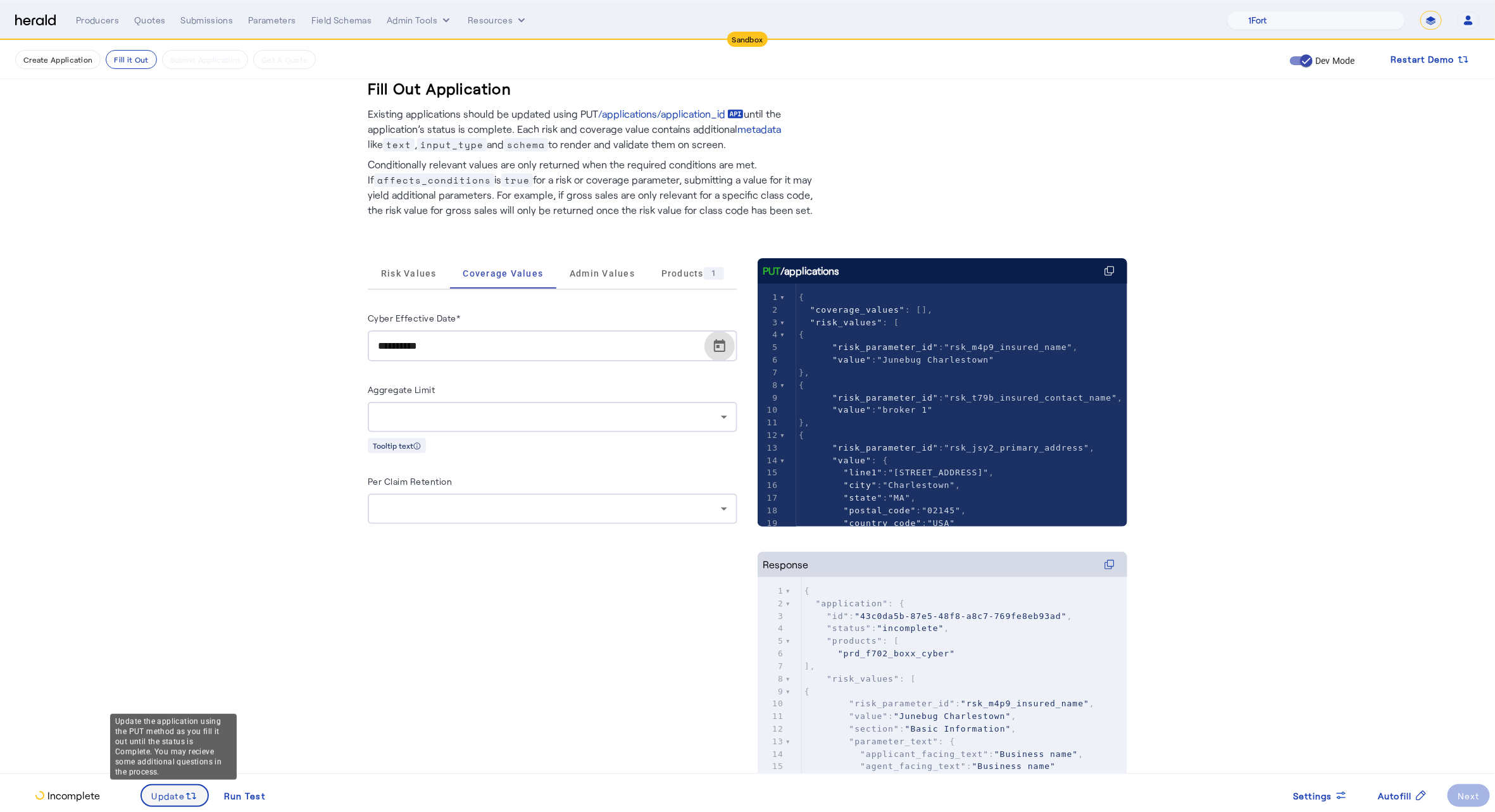
click at [179, 803] on span at bounding box center [175, 795] width 66 height 30
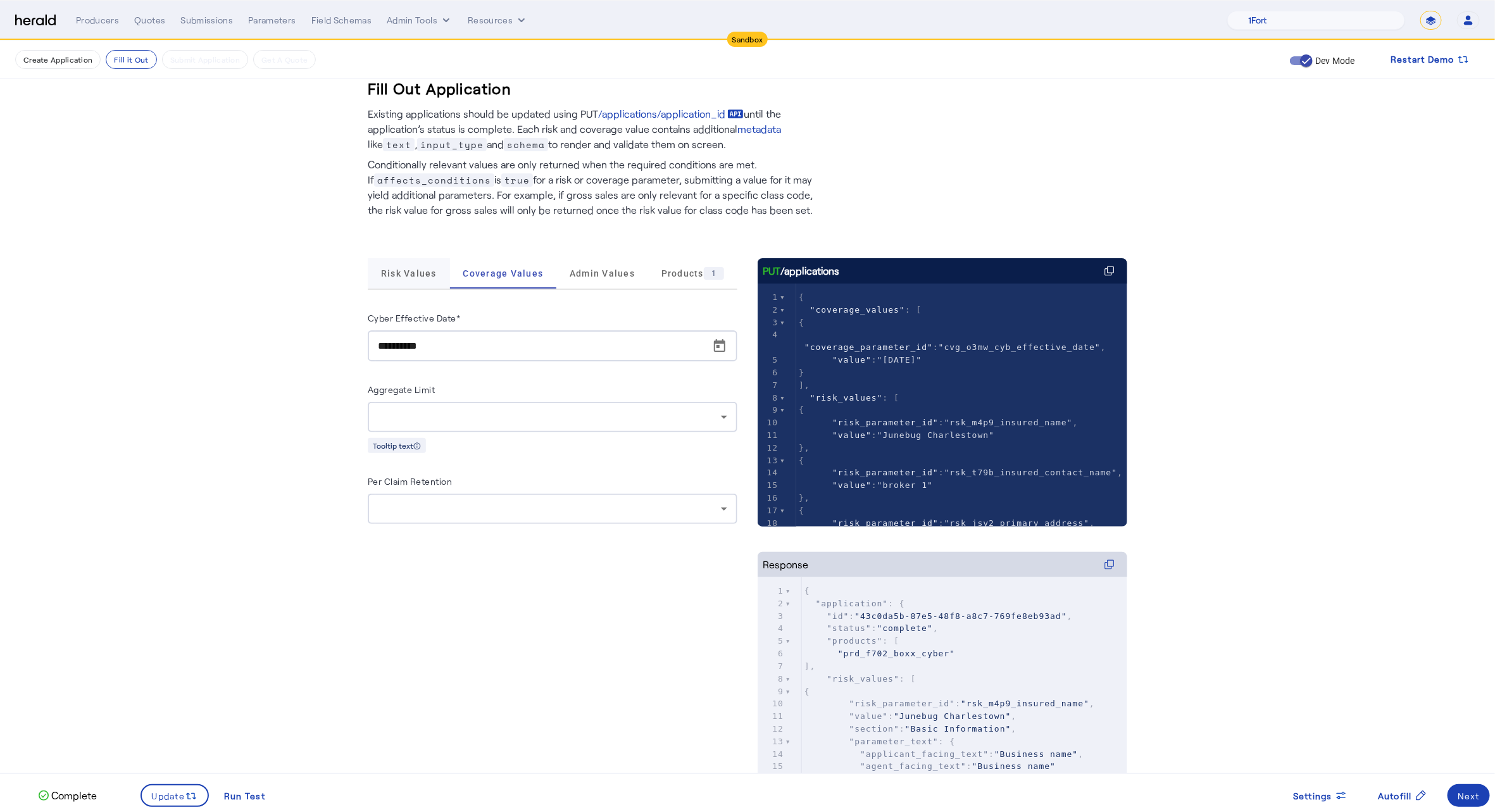
click at [425, 273] on span "Risk Values" at bounding box center [408, 274] width 55 height 9
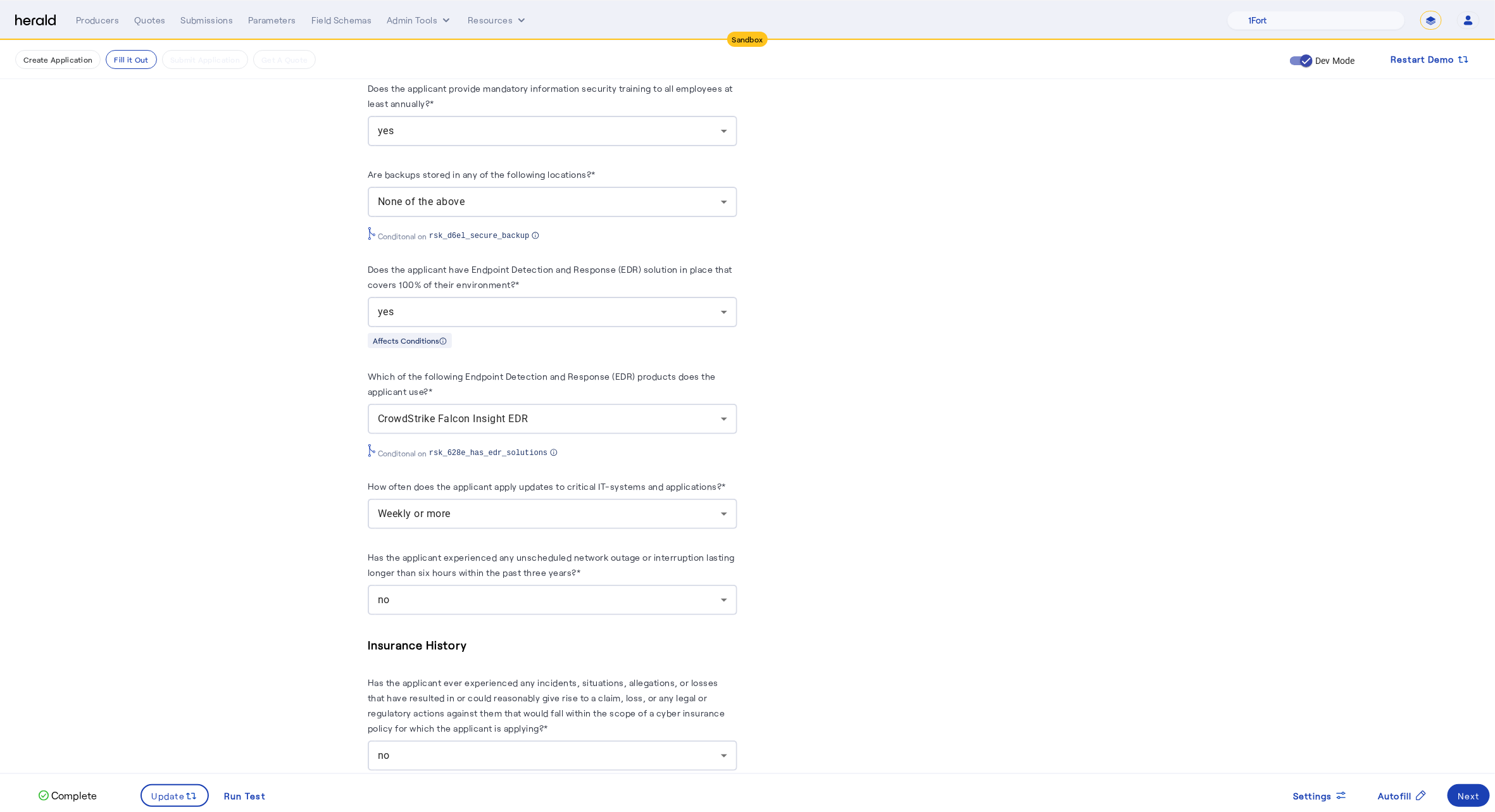
scroll to position [2473, 0]
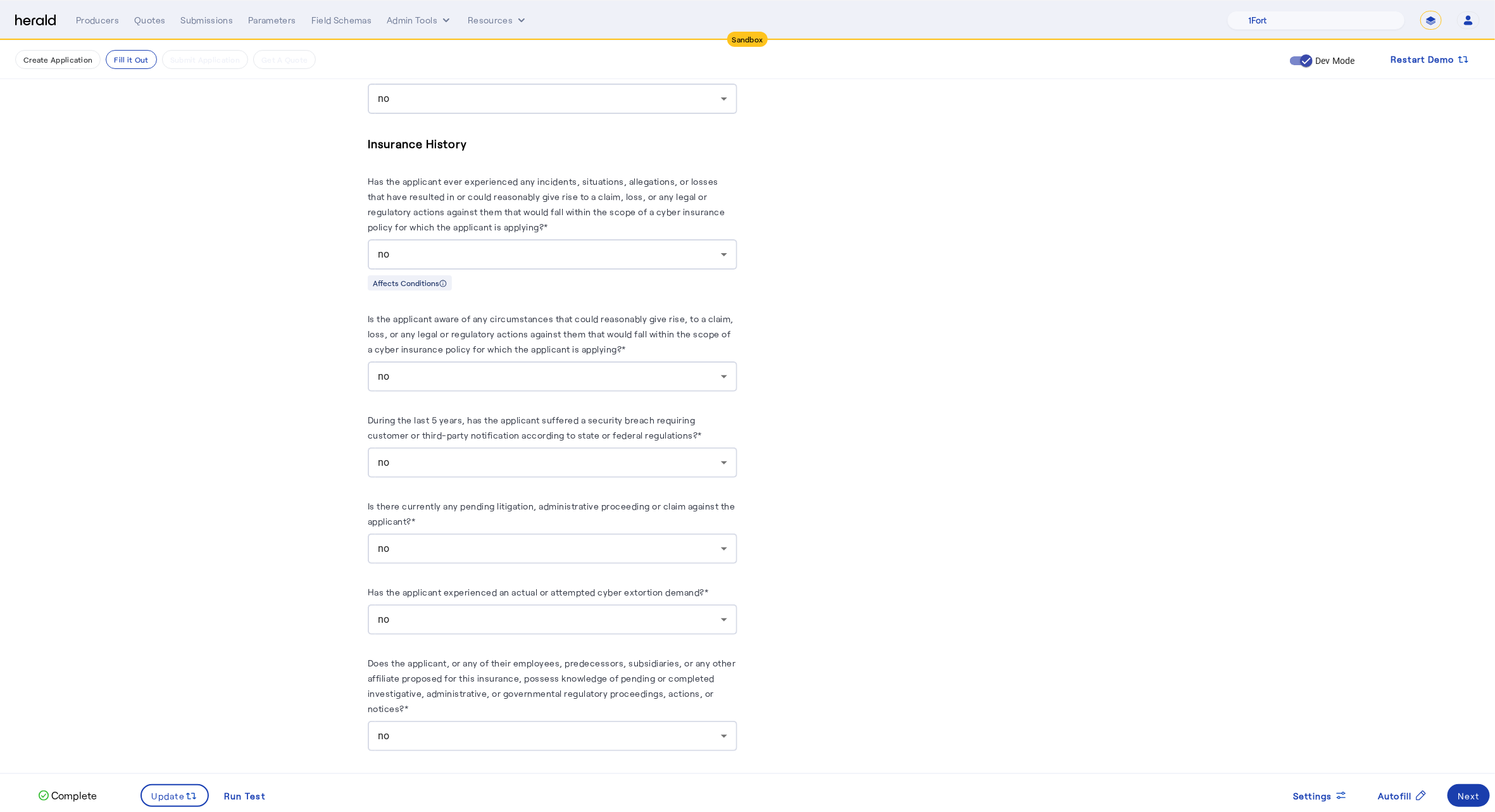
click at [1481, 798] on span at bounding box center [1468, 795] width 42 height 30
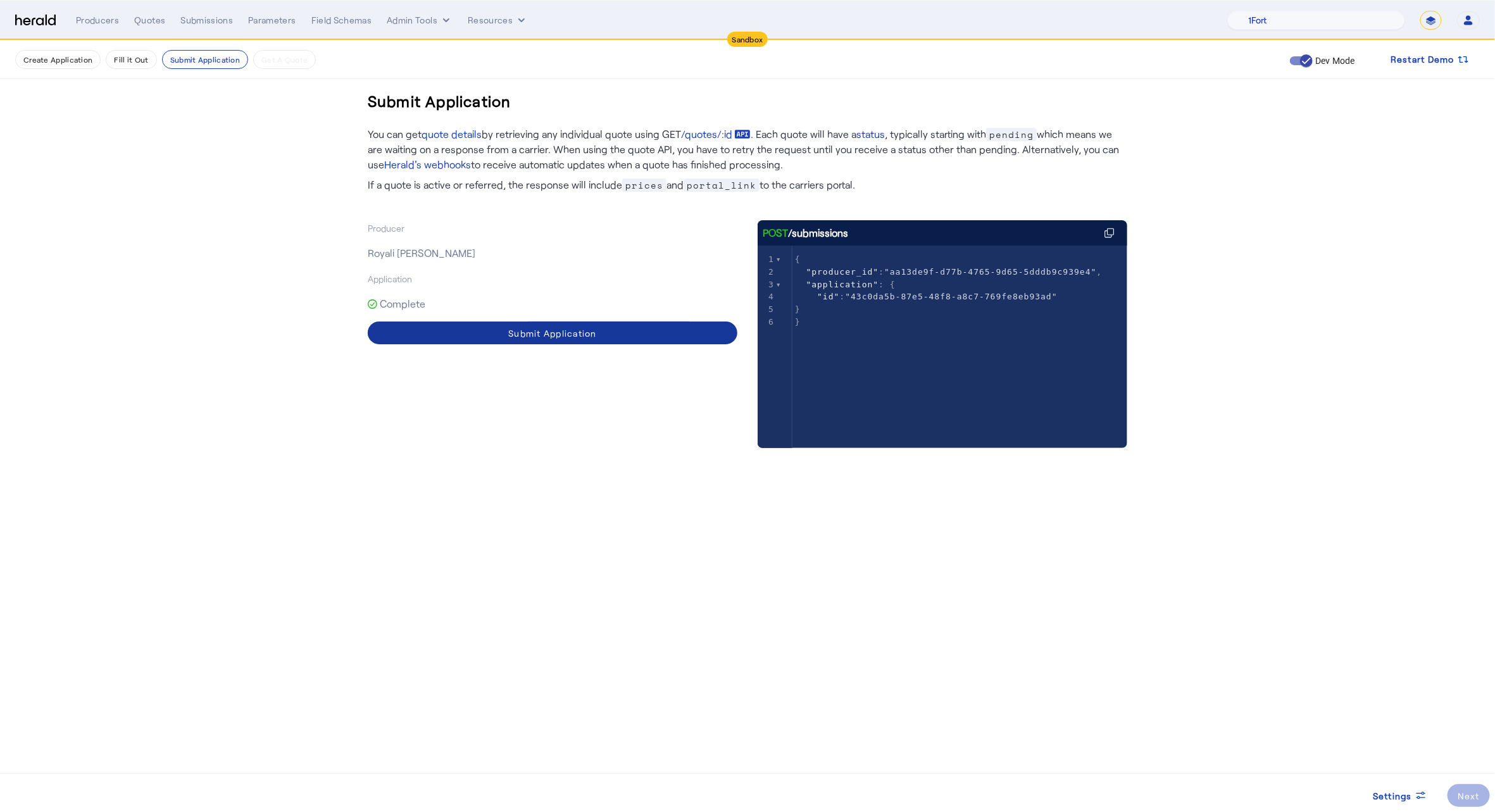
click at [700, 322] on span at bounding box center [552, 333] width 369 height 30
